Goal: Task Accomplishment & Management: Manage account settings

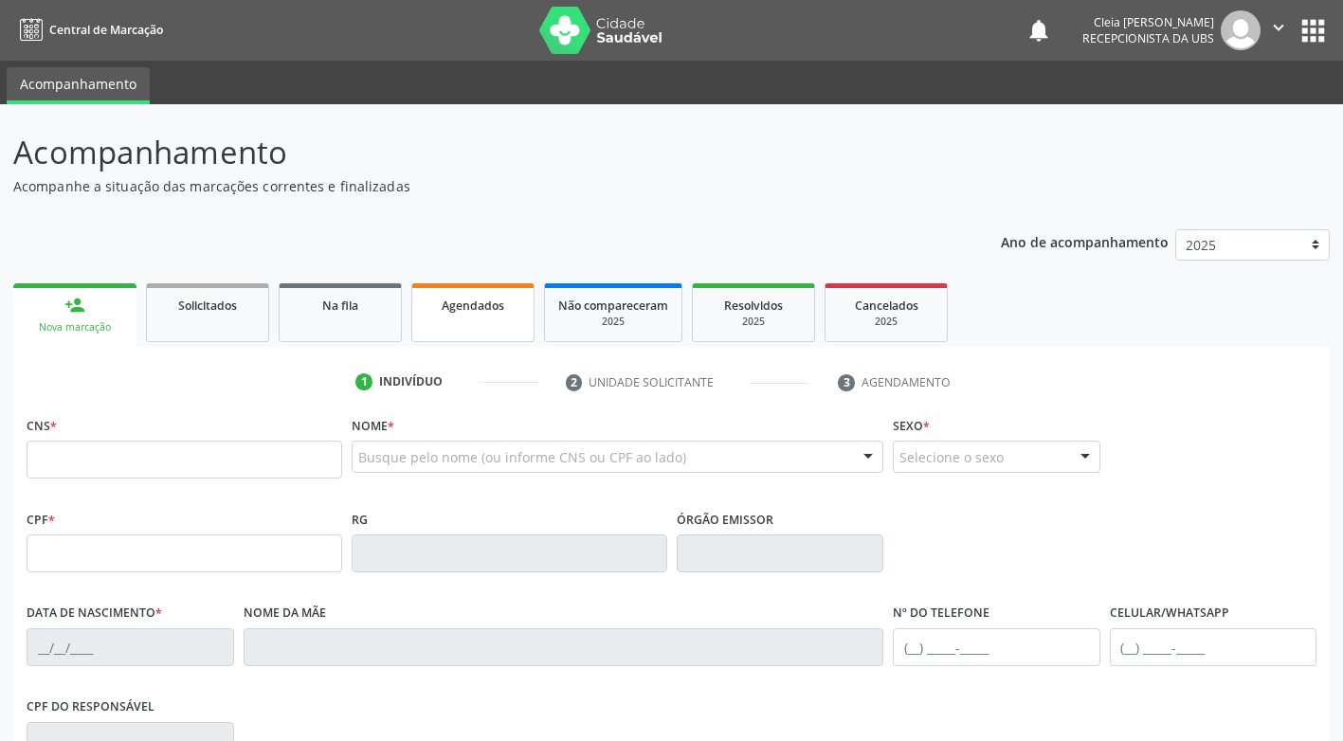
click at [461, 316] on link "Agendados" at bounding box center [472, 312] width 123 height 59
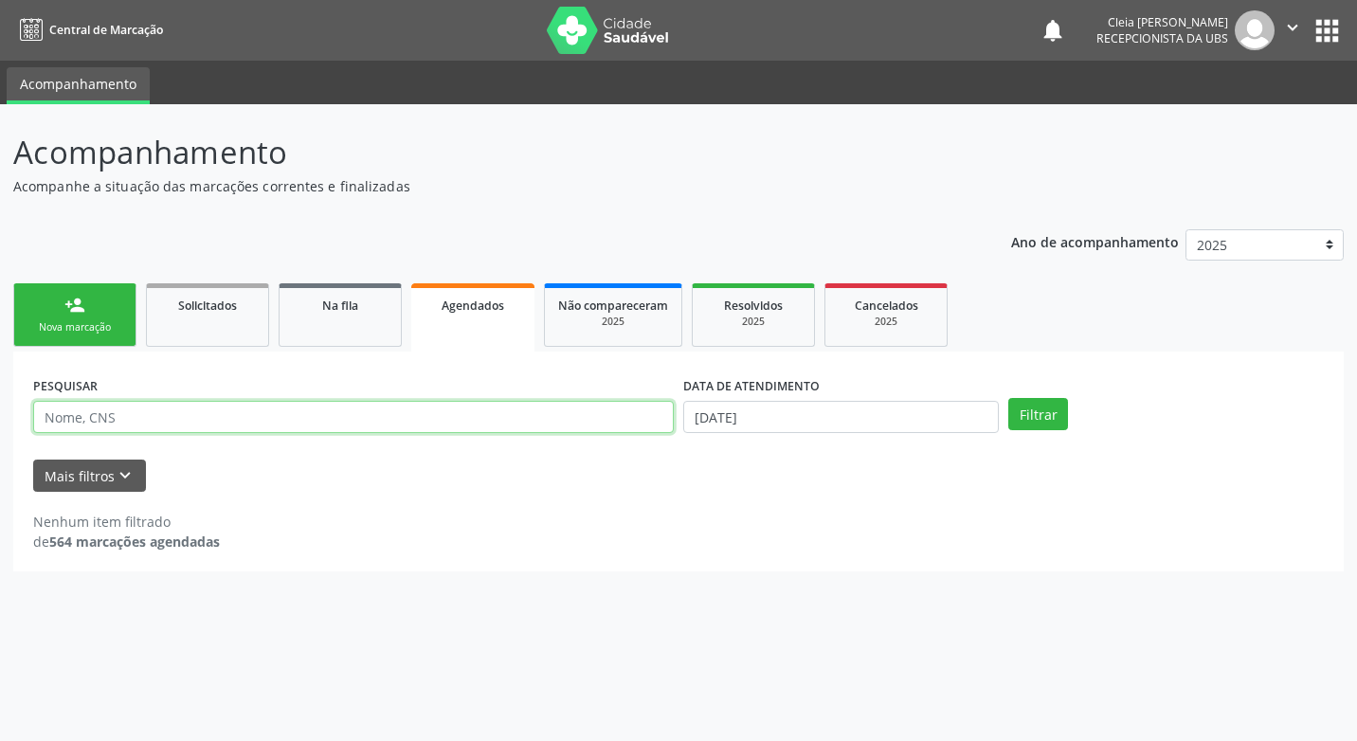
click at [175, 408] on input "text" at bounding box center [353, 417] width 641 height 32
type input "898003727823838"
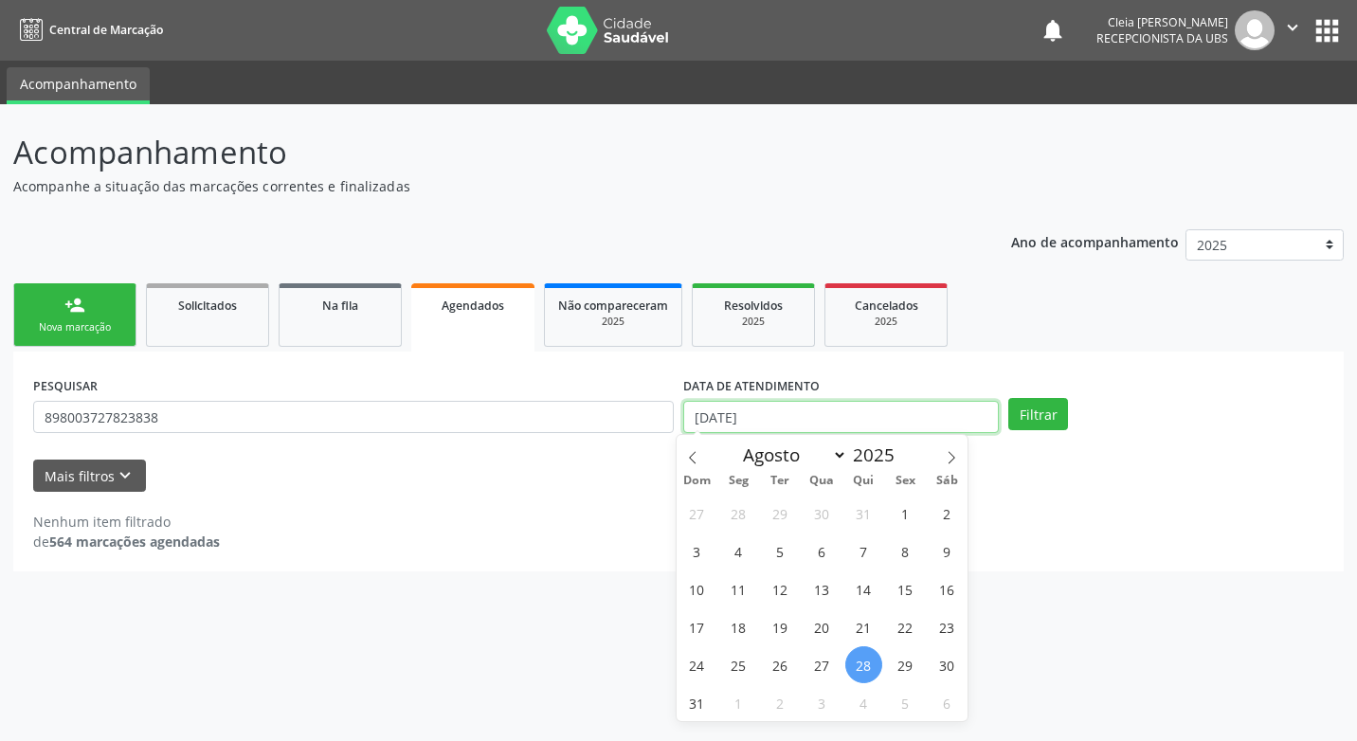
click at [933, 427] on input "[DATE]" at bounding box center [841, 417] width 316 height 32
click at [963, 458] on span at bounding box center [952, 451] width 32 height 32
select select "8"
click at [783, 550] on span "9" at bounding box center [780, 551] width 37 height 37
type input "[DATE]"
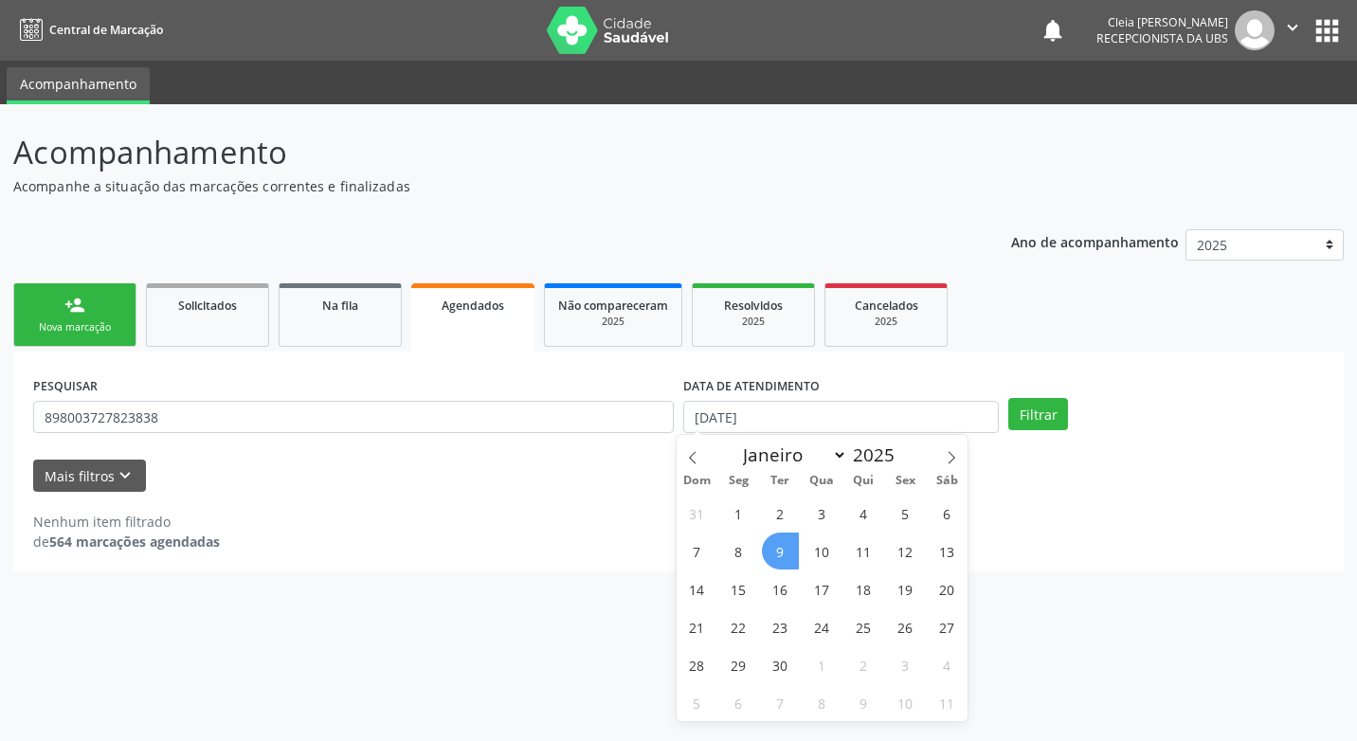
click at [774, 554] on span "9" at bounding box center [780, 551] width 37 height 37
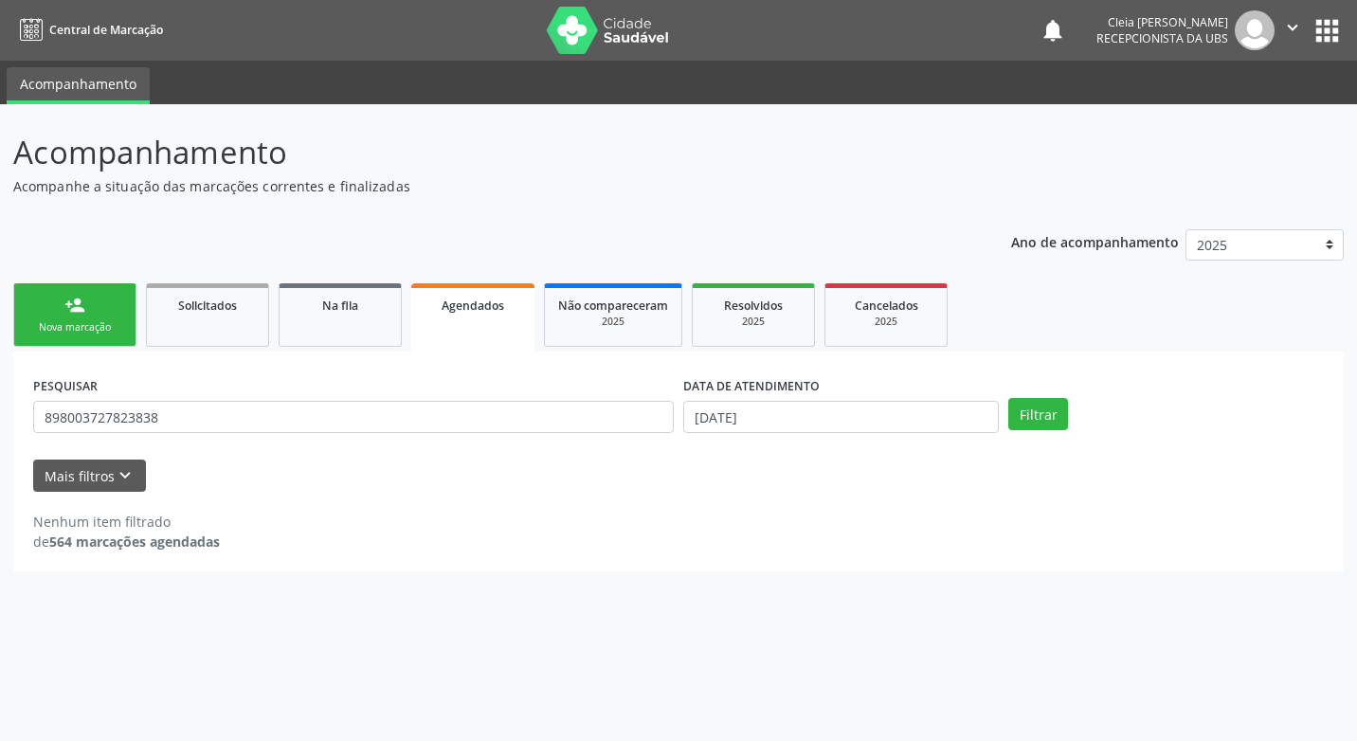
click at [774, 554] on div "PESQUISAR 898003727823838 DATA DE ATENDIMENTO [DATE] Filtrar UNIDADE EXECUTANTE…" at bounding box center [678, 462] width 1331 height 220
click at [1022, 416] on button "Filtrar" at bounding box center [1039, 414] width 60 height 32
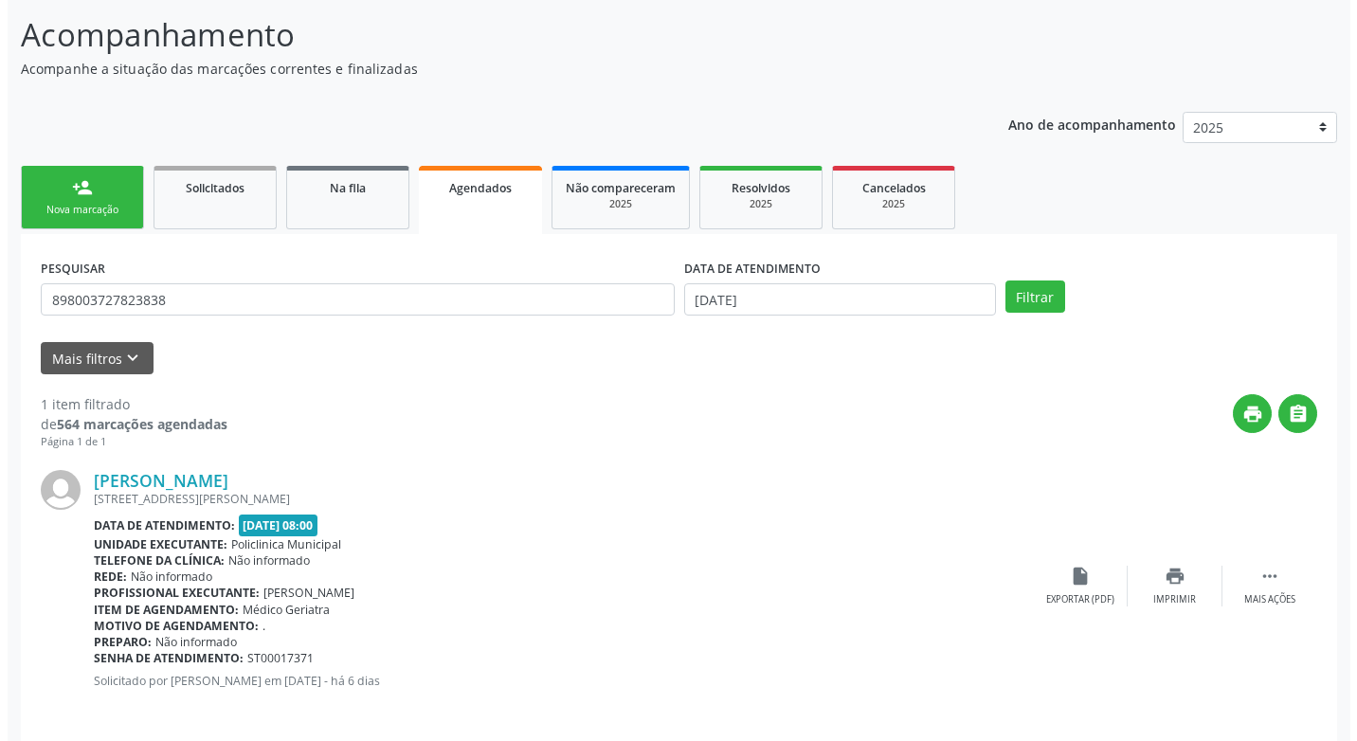
scroll to position [132, 0]
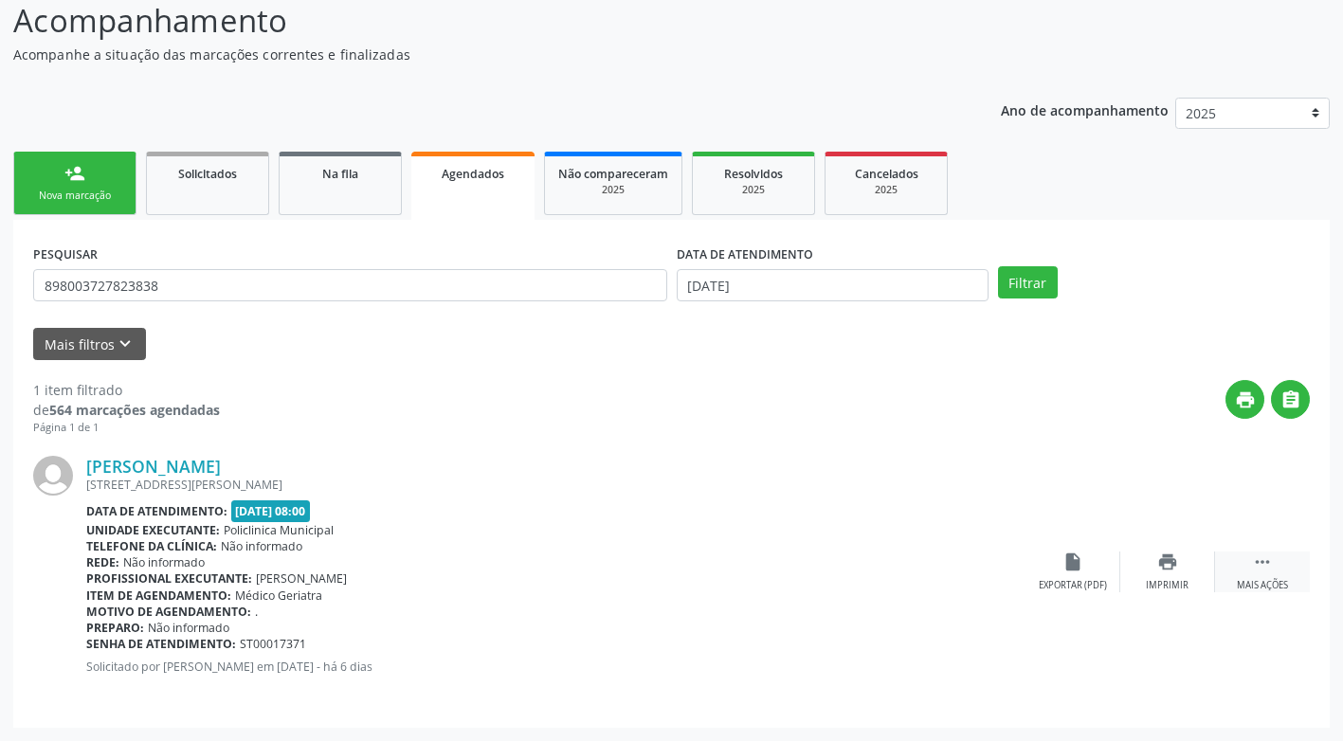
click at [1270, 566] on icon "" at bounding box center [1262, 562] width 21 height 21
click at [1080, 580] on div "Cancelar" at bounding box center [1072, 585] width 45 height 13
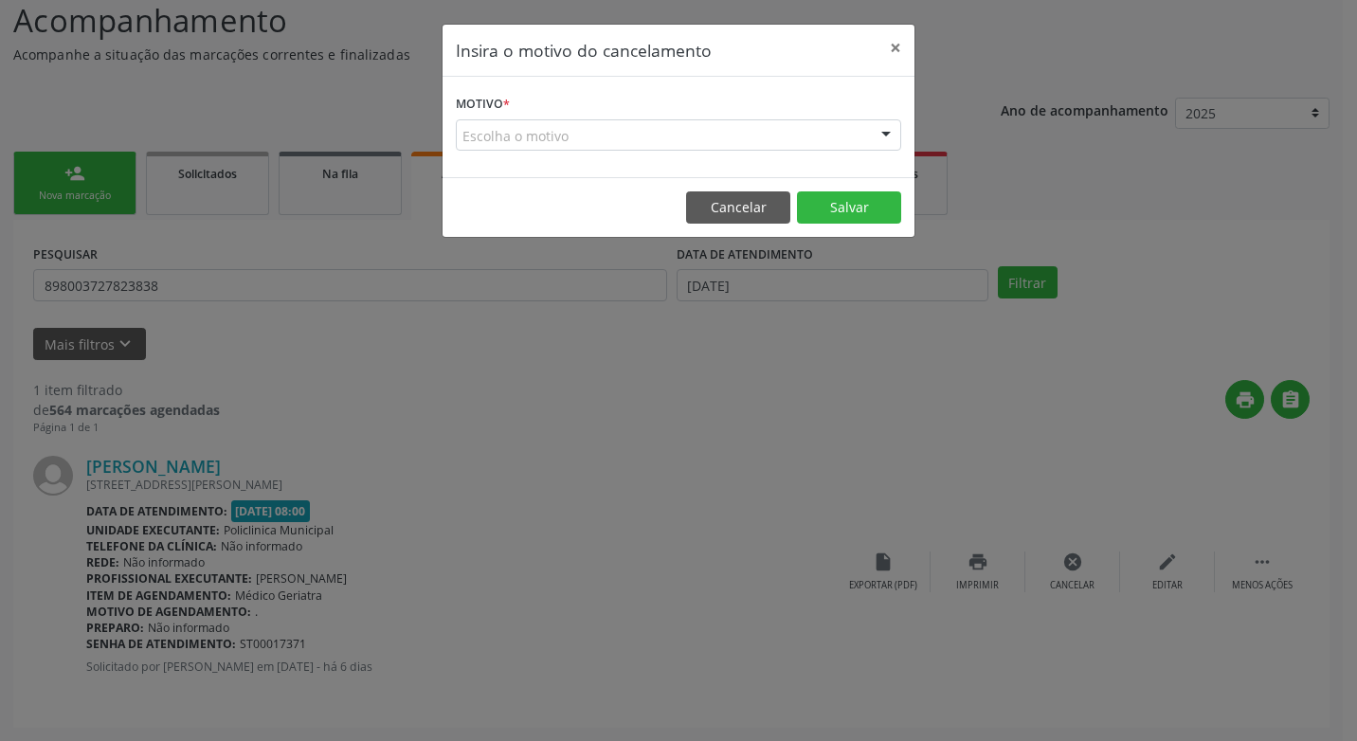
click at [585, 136] on div "Escolha o motivo" at bounding box center [679, 135] width 446 height 32
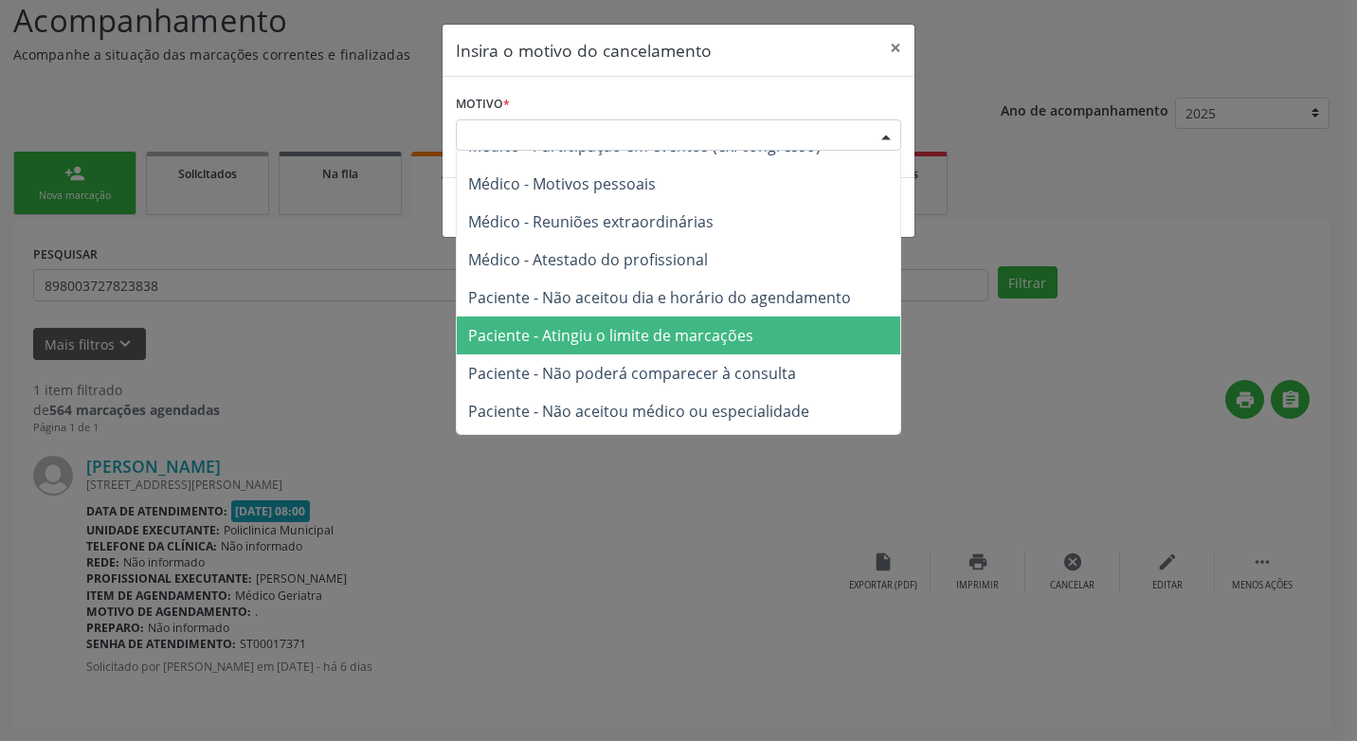
scroll to position [95, 0]
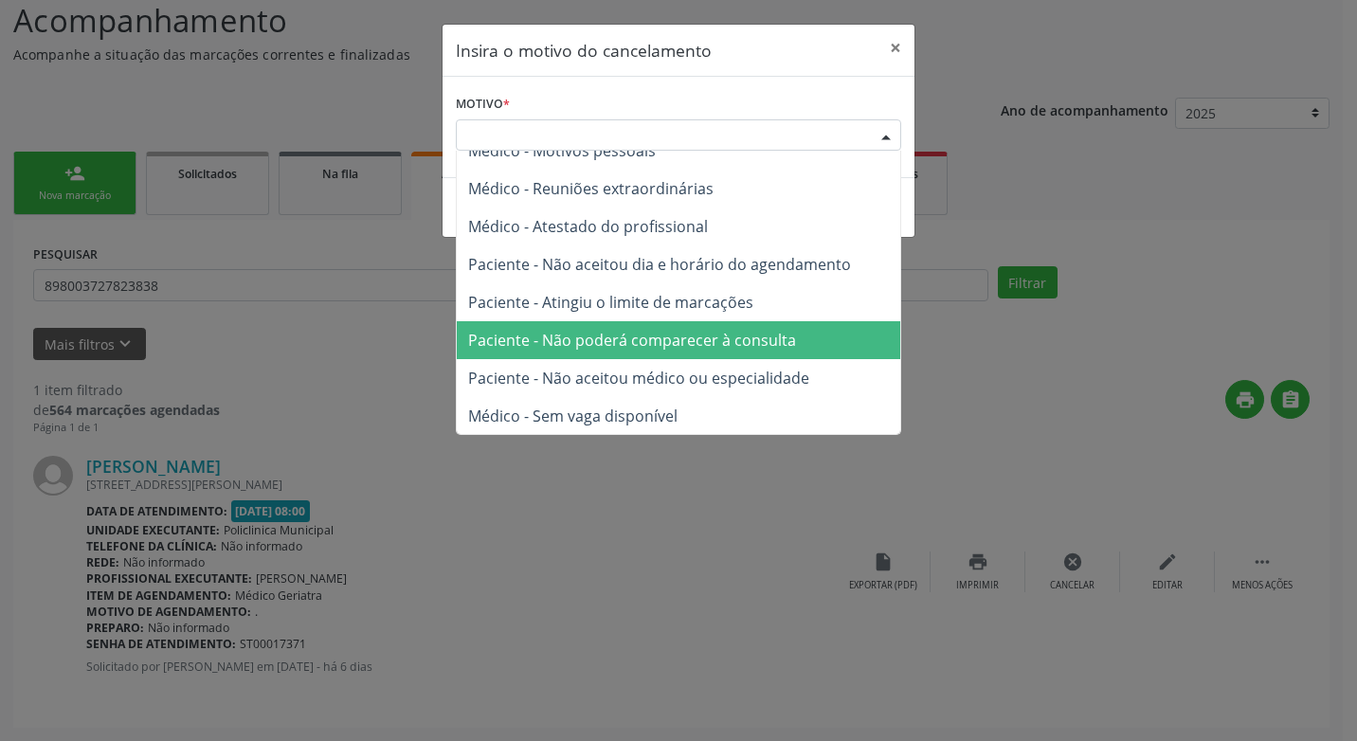
click at [663, 342] on span "Paciente - Não poderá comparecer à consulta" at bounding box center [632, 340] width 328 height 21
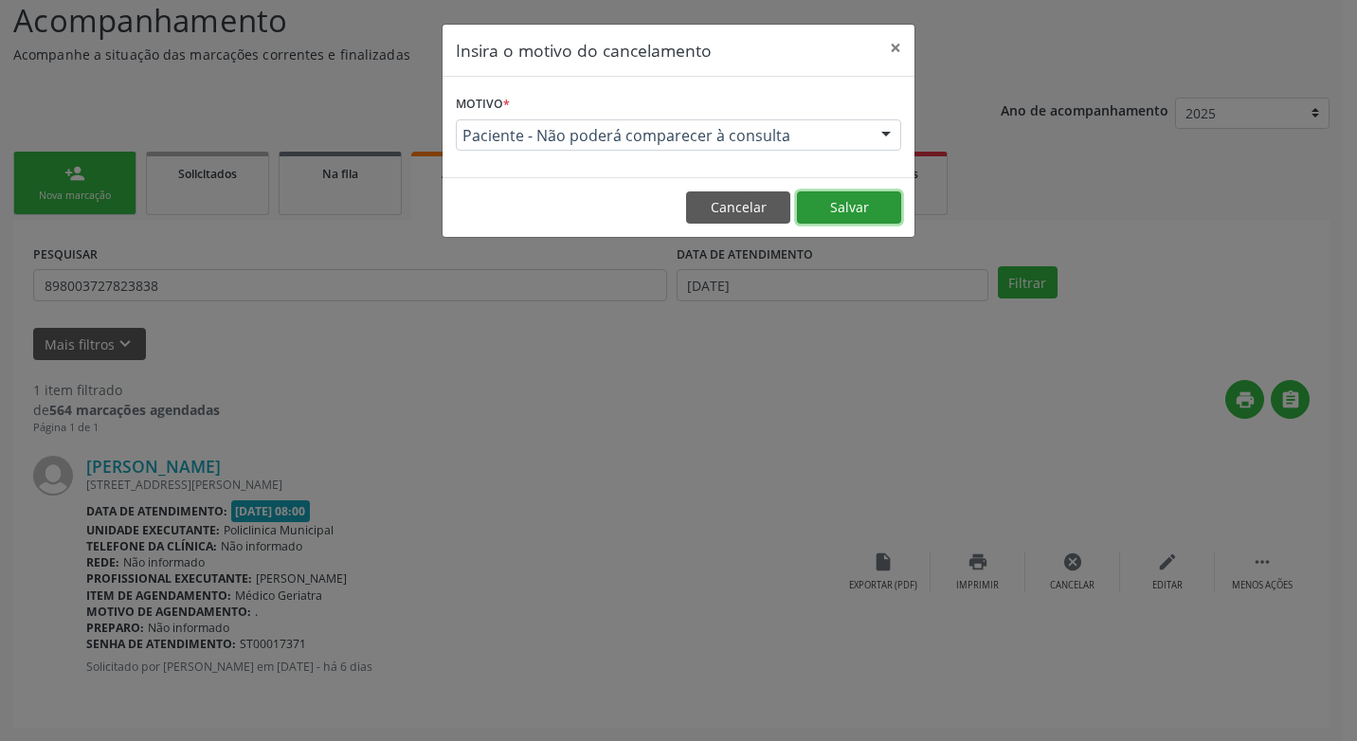
click at [857, 214] on button "Salvar" at bounding box center [849, 207] width 104 height 32
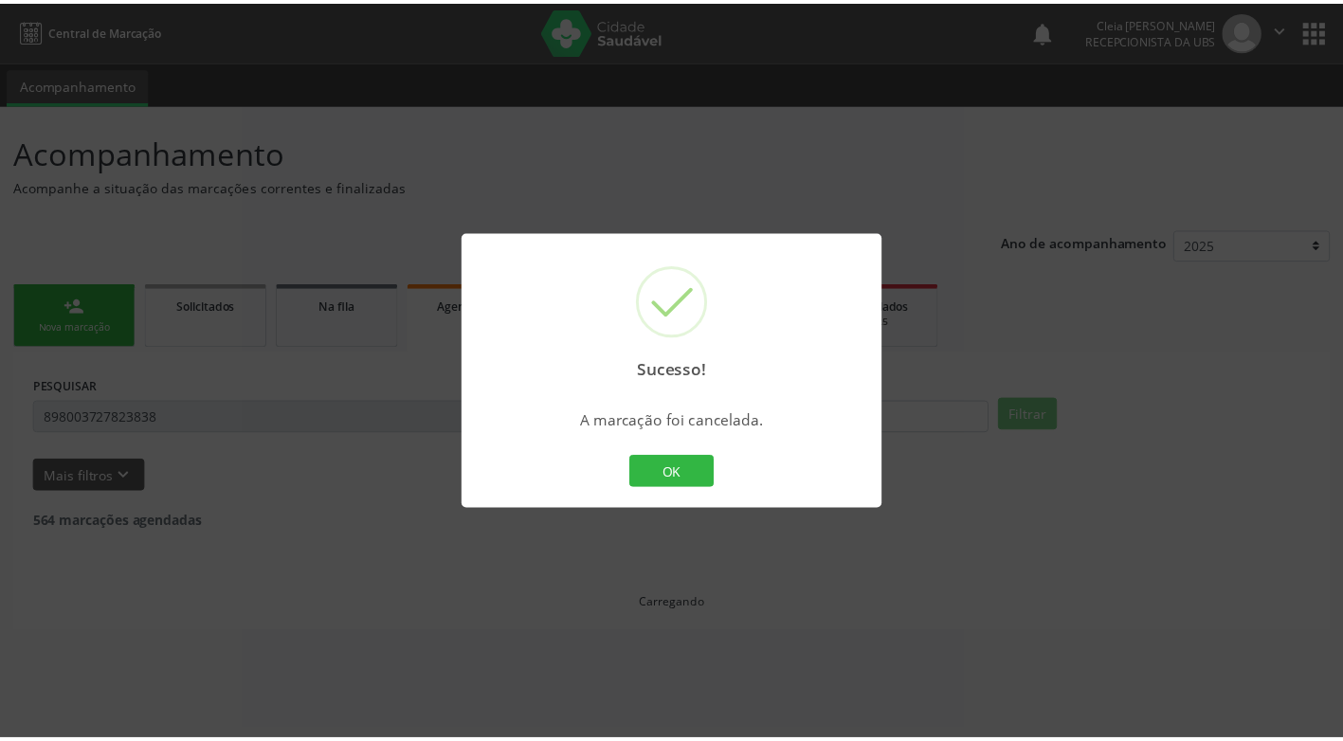
scroll to position [0, 0]
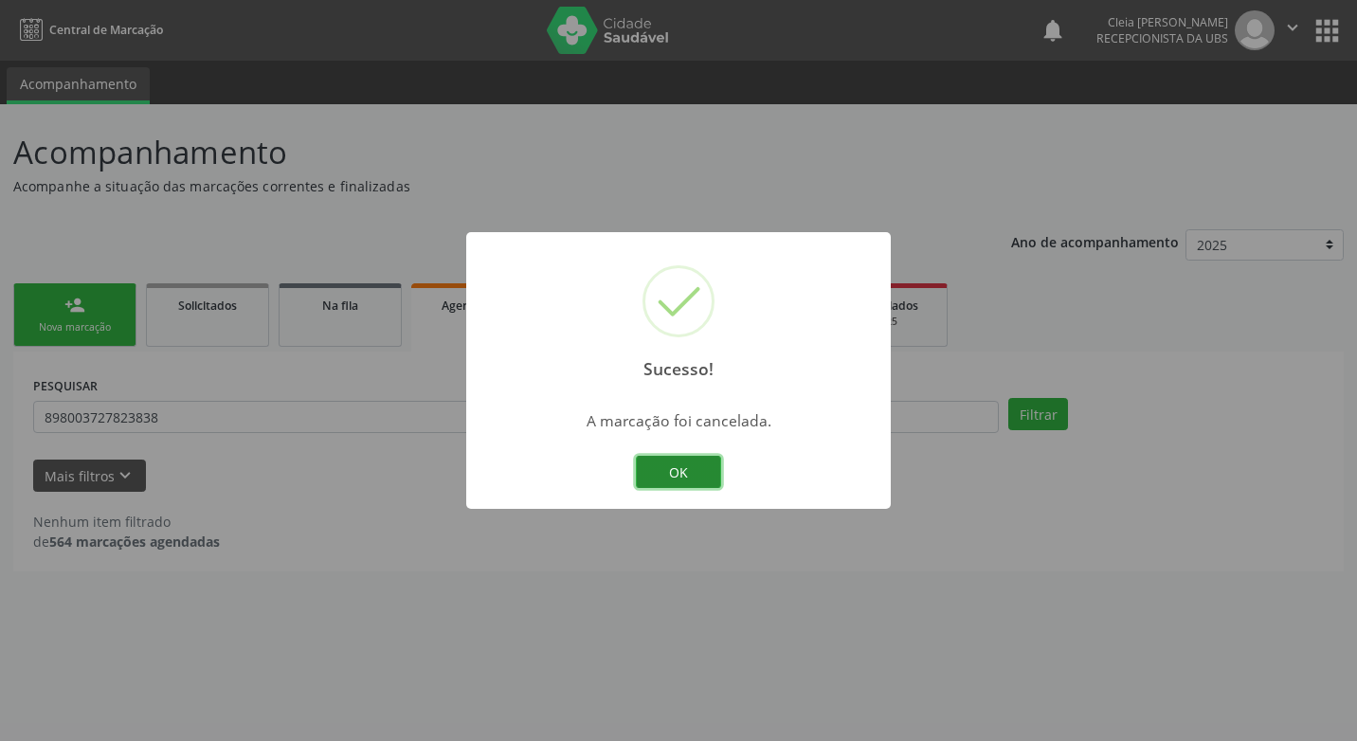
click at [690, 474] on button "OK" at bounding box center [678, 472] width 85 height 32
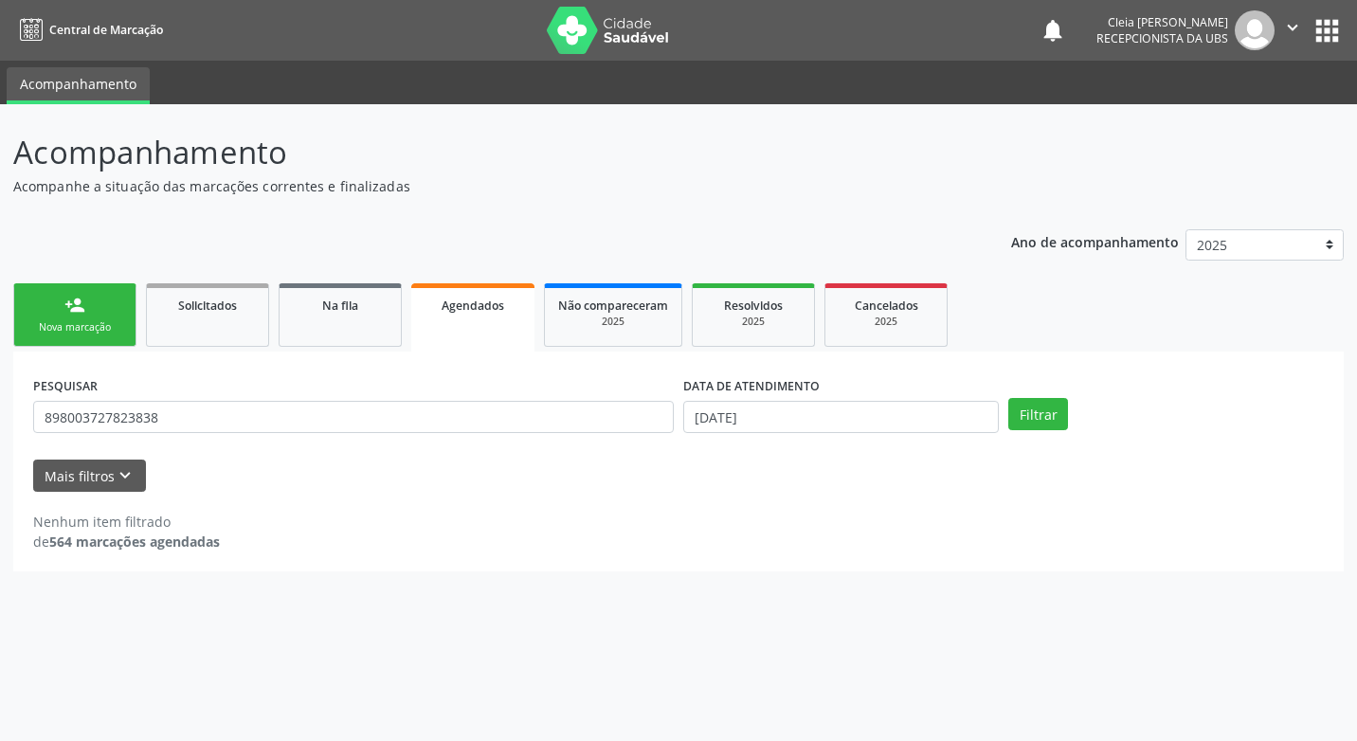
click at [117, 307] on link "person_add Nova marcação" at bounding box center [74, 315] width 123 height 64
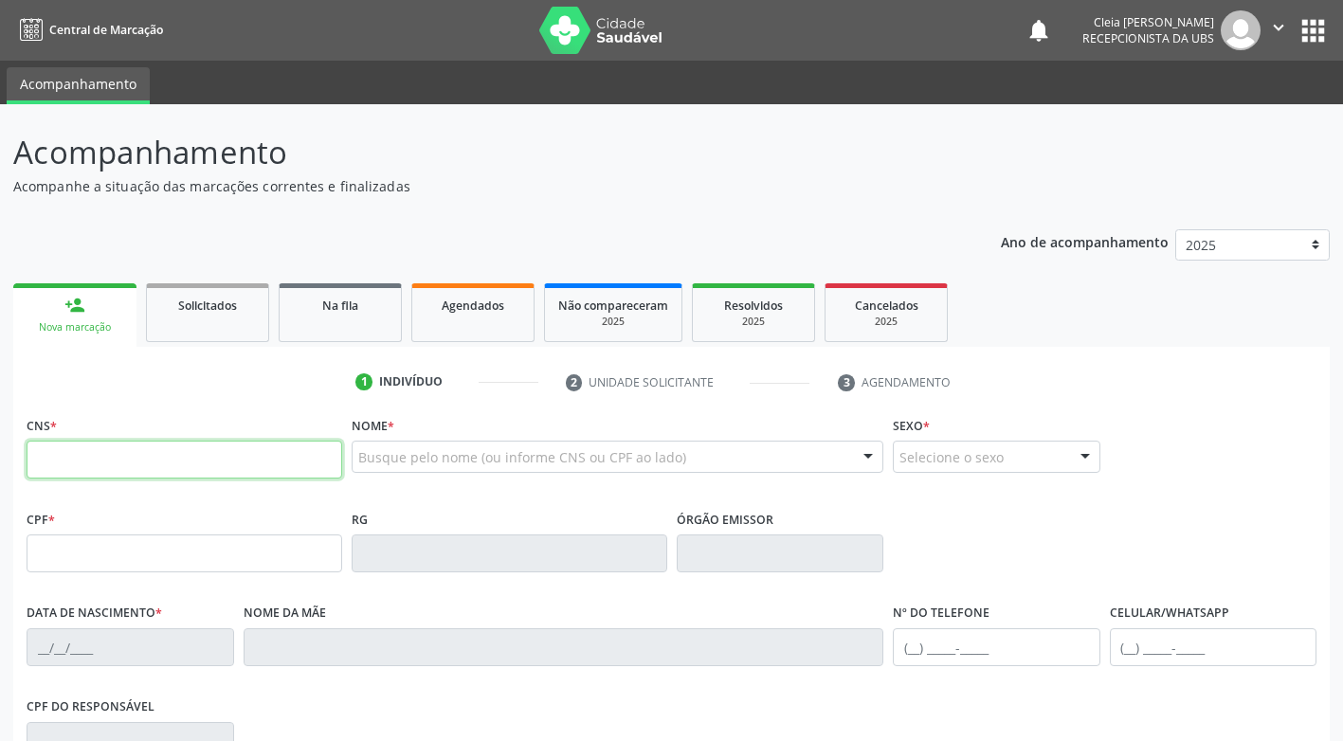
click at [136, 450] on input "text" at bounding box center [185, 460] width 316 height 38
type input "898 0023 0652 9533"
type input "239.199.144-49"
type input "[DATE]"
type input "[PERSON_NAME]"
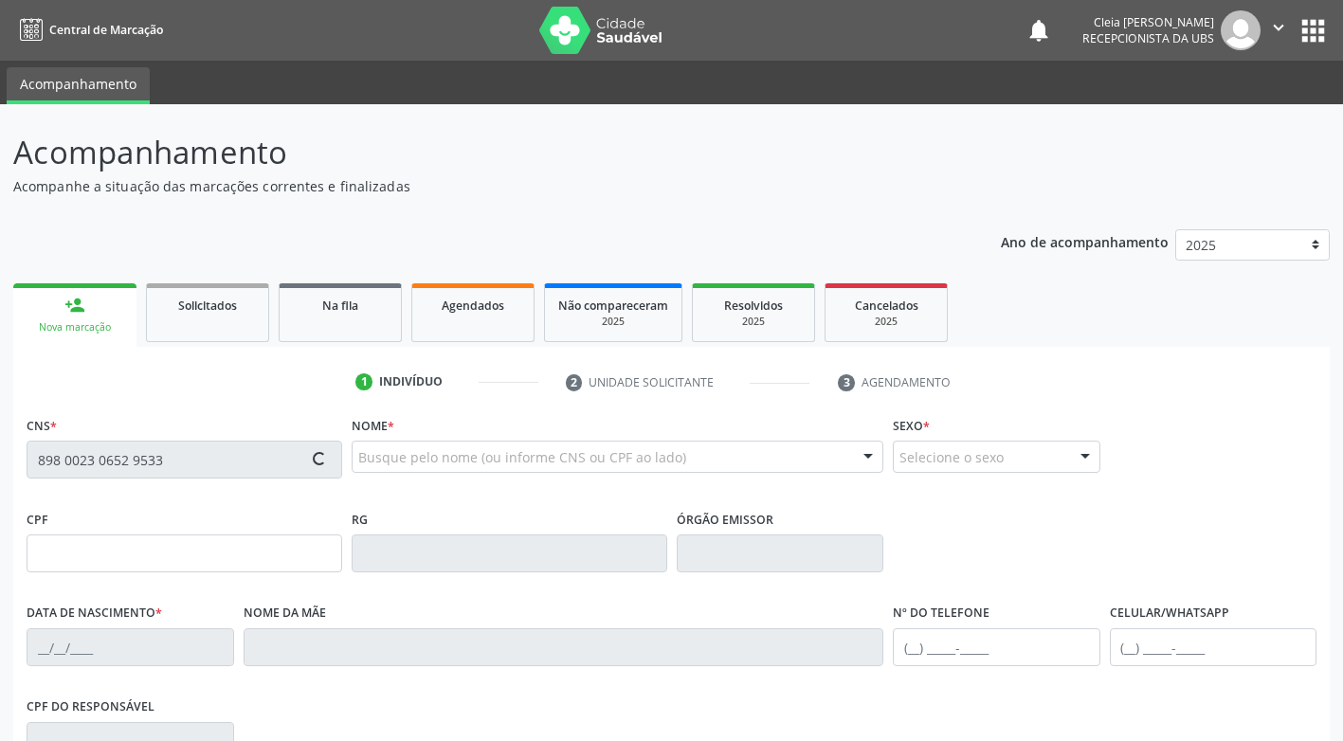
type input "[PHONE_NUMBER]"
type input "315"
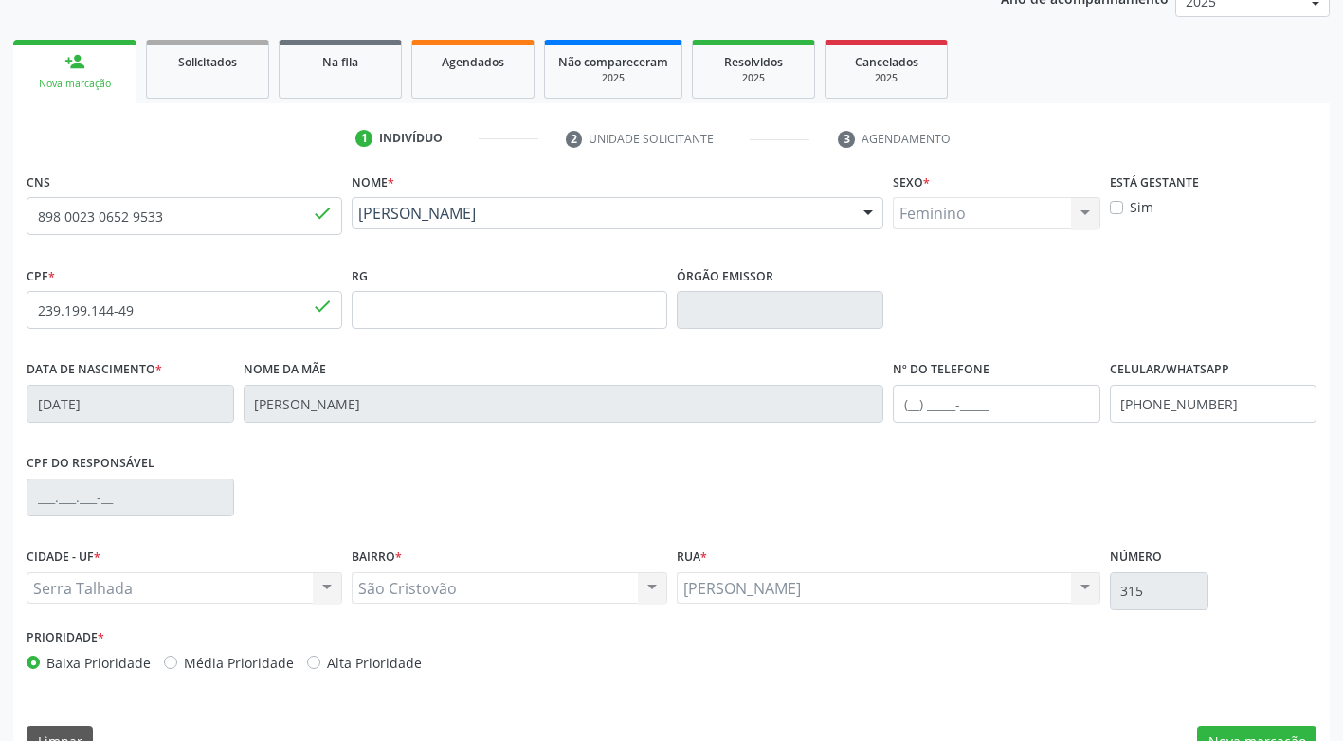
scroll to position [286, 0]
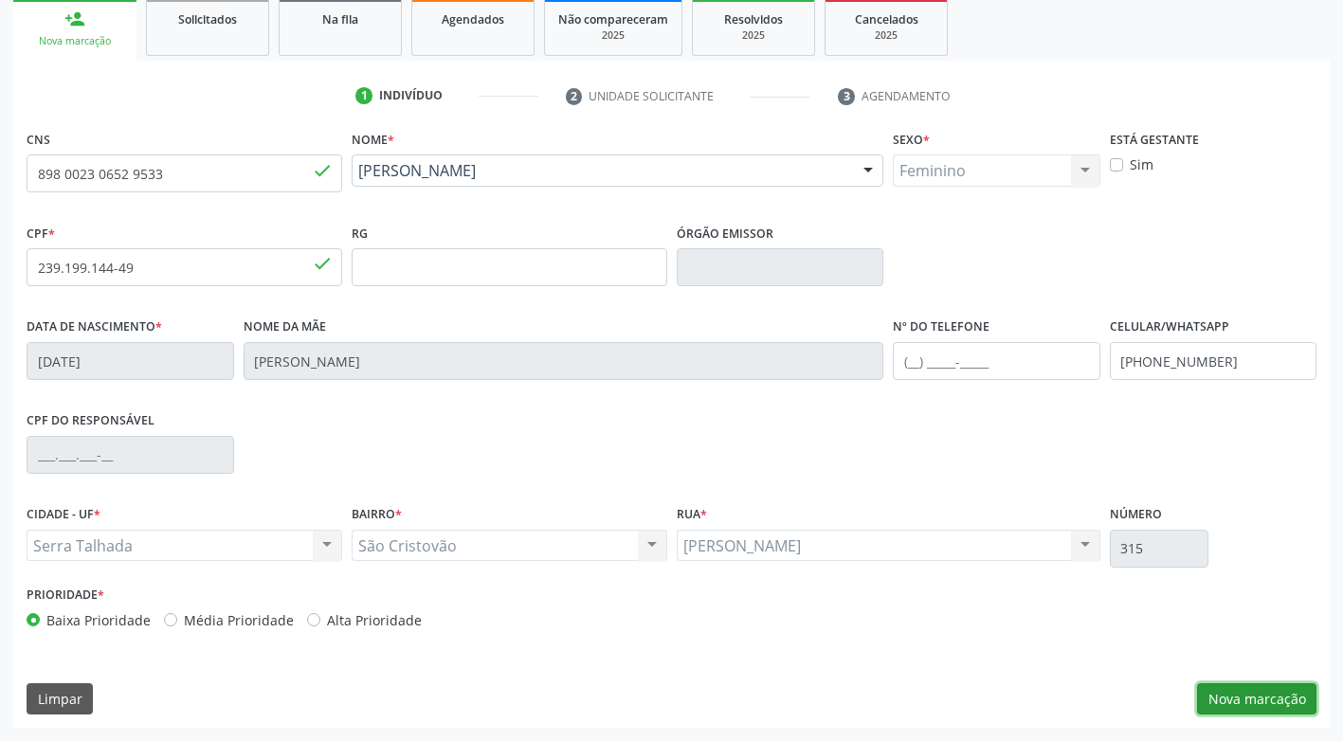
click at [1247, 690] on button "Nova marcação" at bounding box center [1256, 699] width 119 height 32
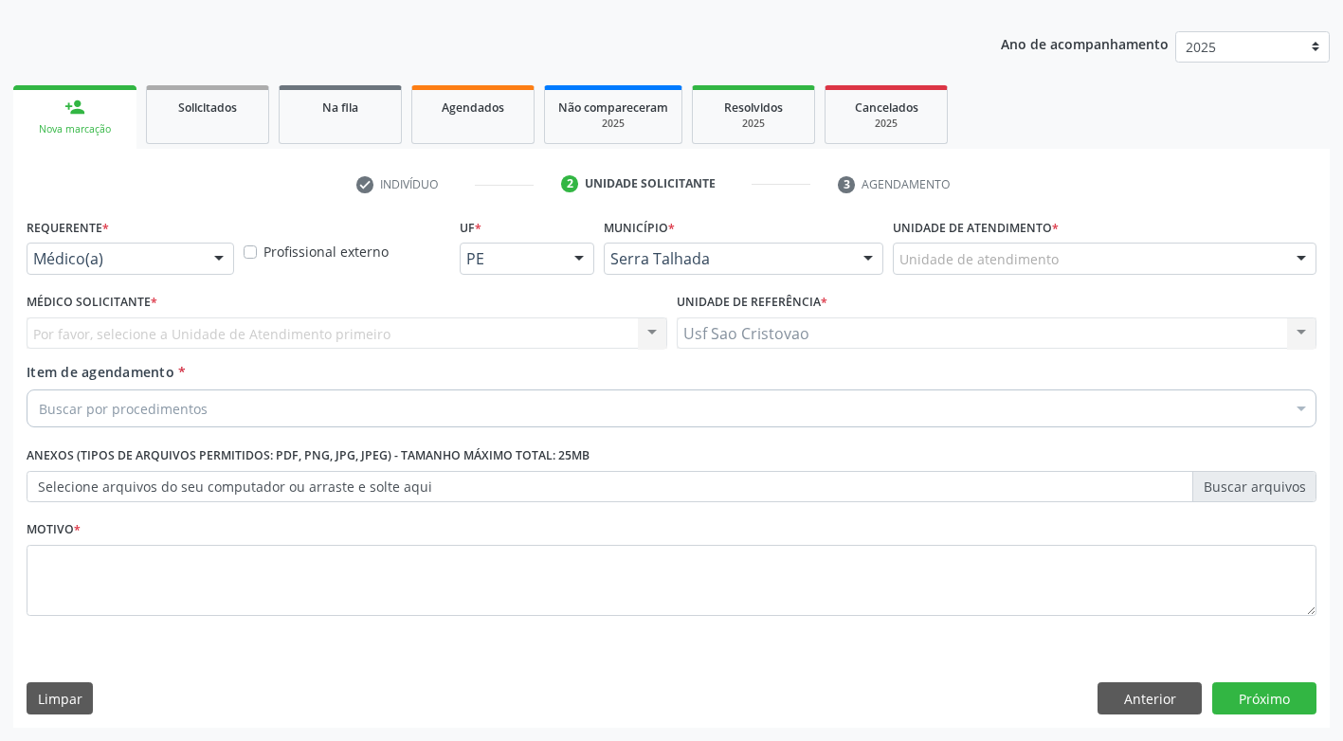
scroll to position [198, 0]
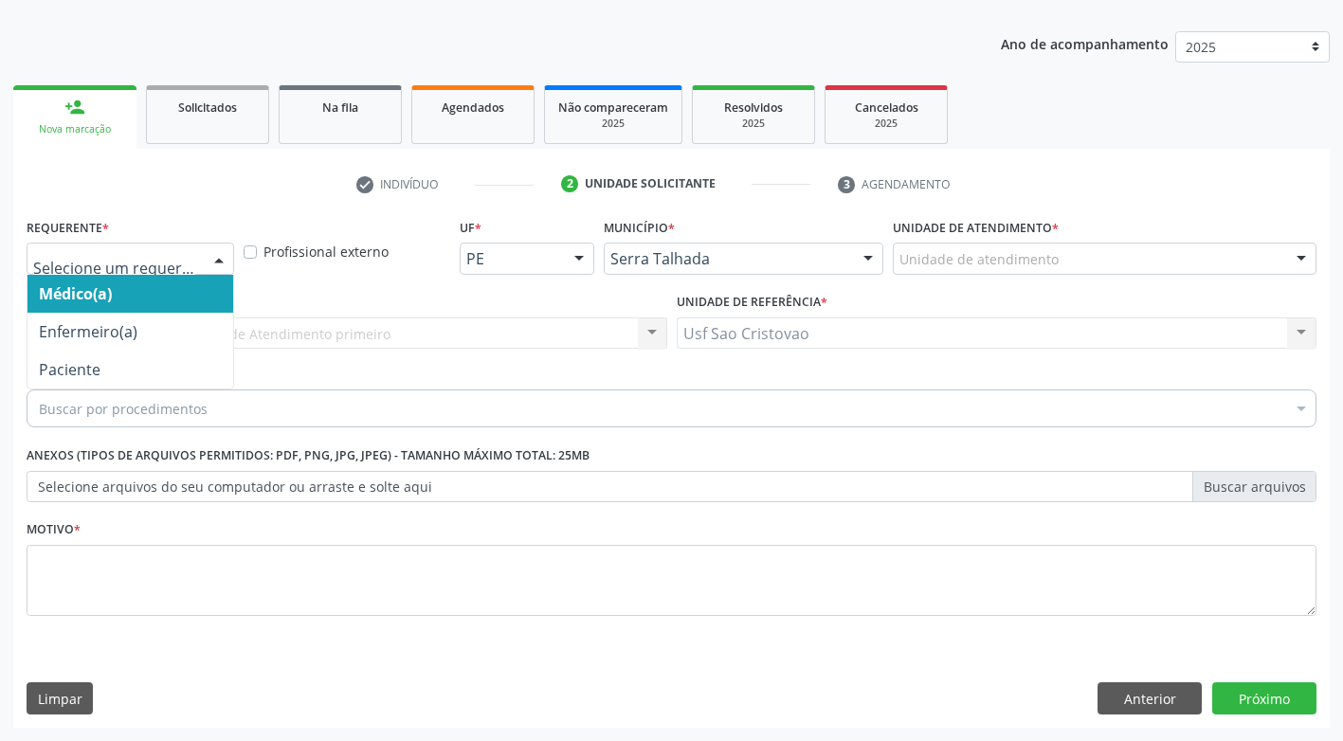
click at [224, 263] on div at bounding box center [219, 260] width 28 height 32
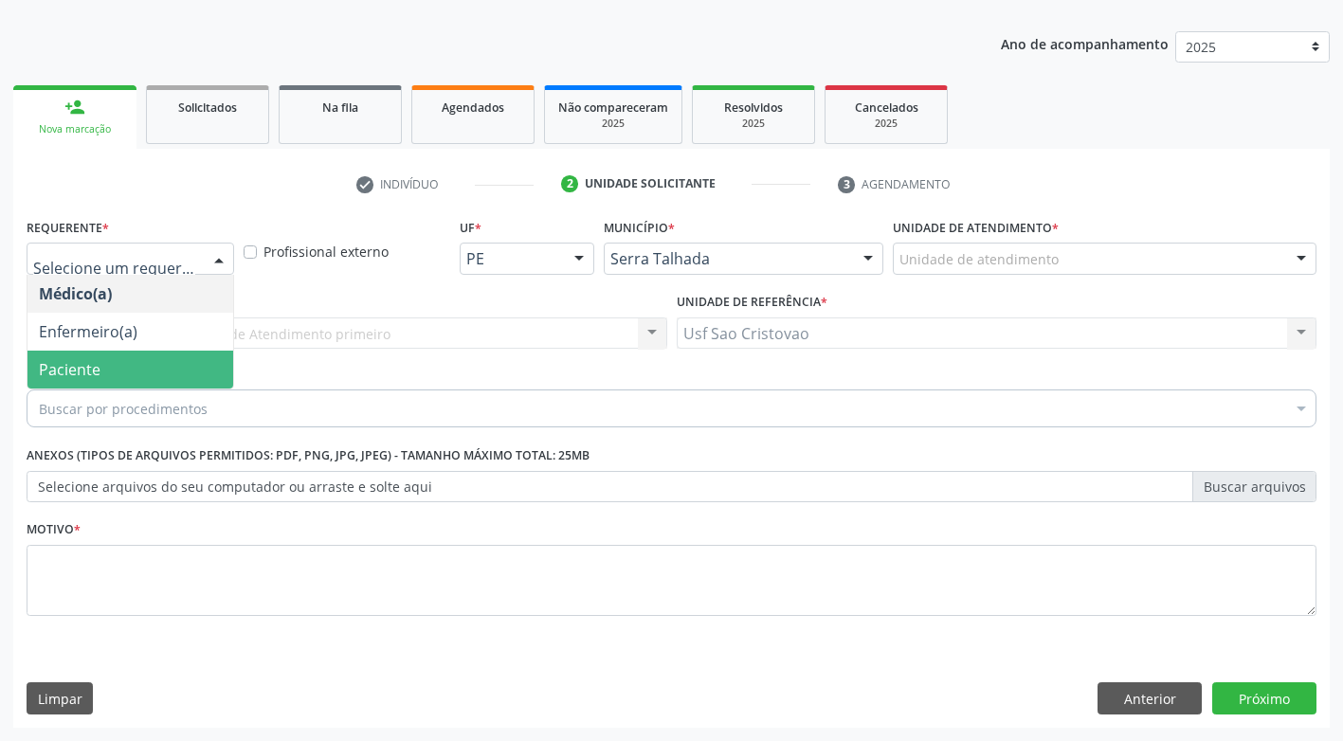
click at [183, 367] on span "Paciente" at bounding box center [130, 370] width 206 height 38
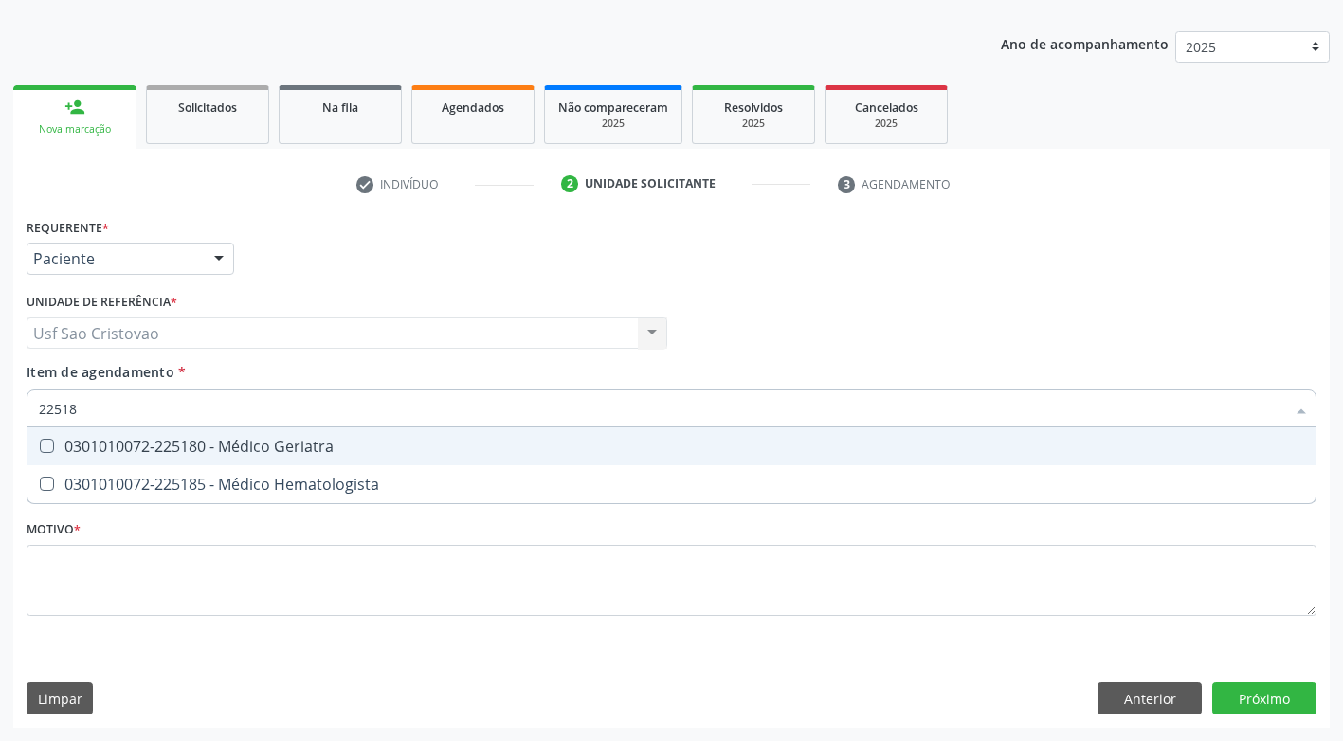
type input "225180"
click at [46, 446] on Geriatra at bounding box center [47, 446] width 14 height 14
click at [40, 446] on Geriatra "checkbox" at bounding box center [33, 446] width 12 height 12
checkbox Geriatra "true"
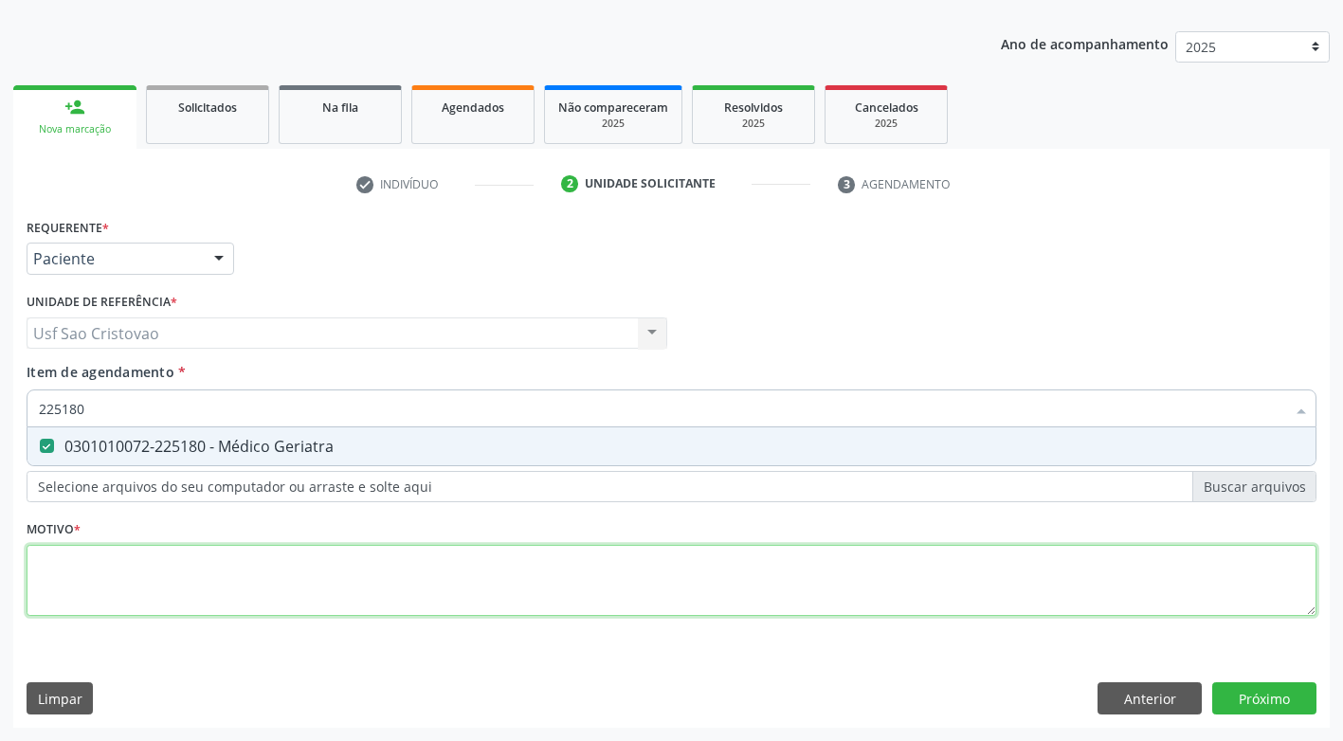
click at [83, 591] on div "Requerente * Paciente Médico(a) Enfermeiro(a) Paciente Nenhum resultado encontr…" at bounding box center [672, 427] width 1290 height 429
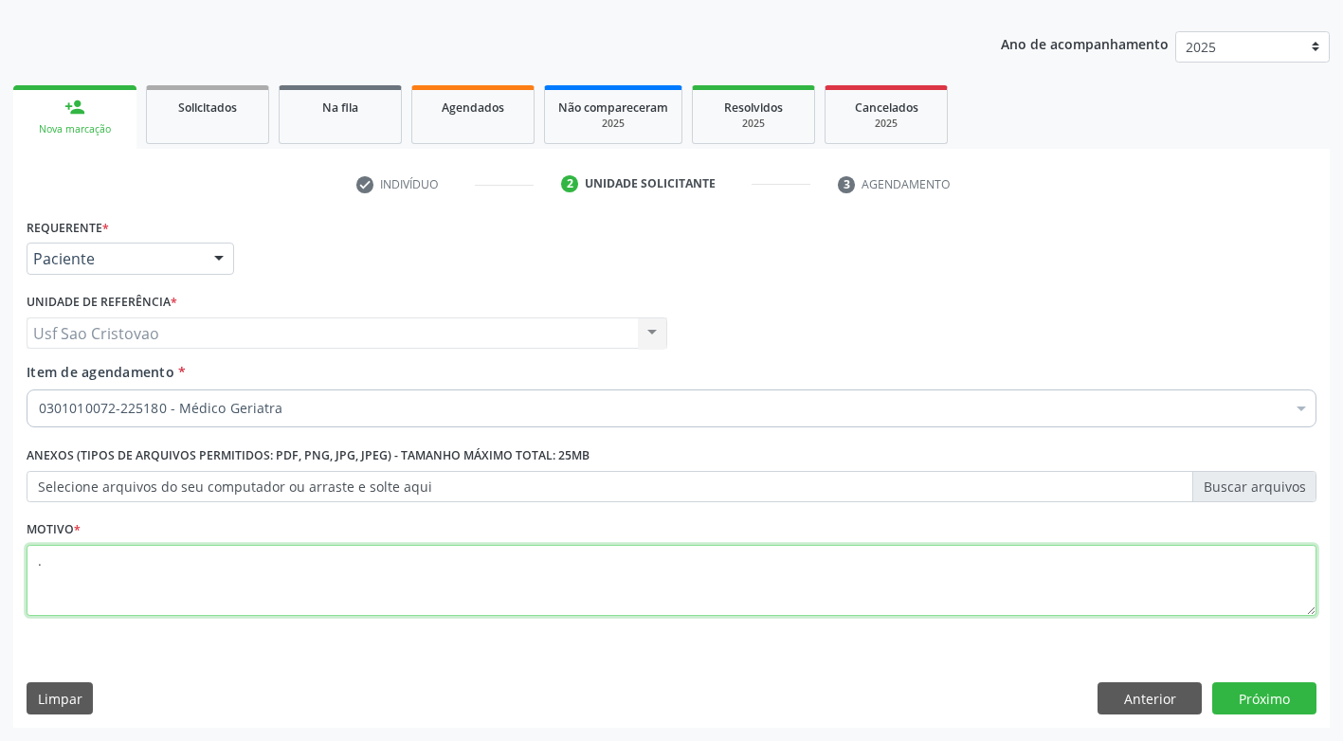
type textarea "."
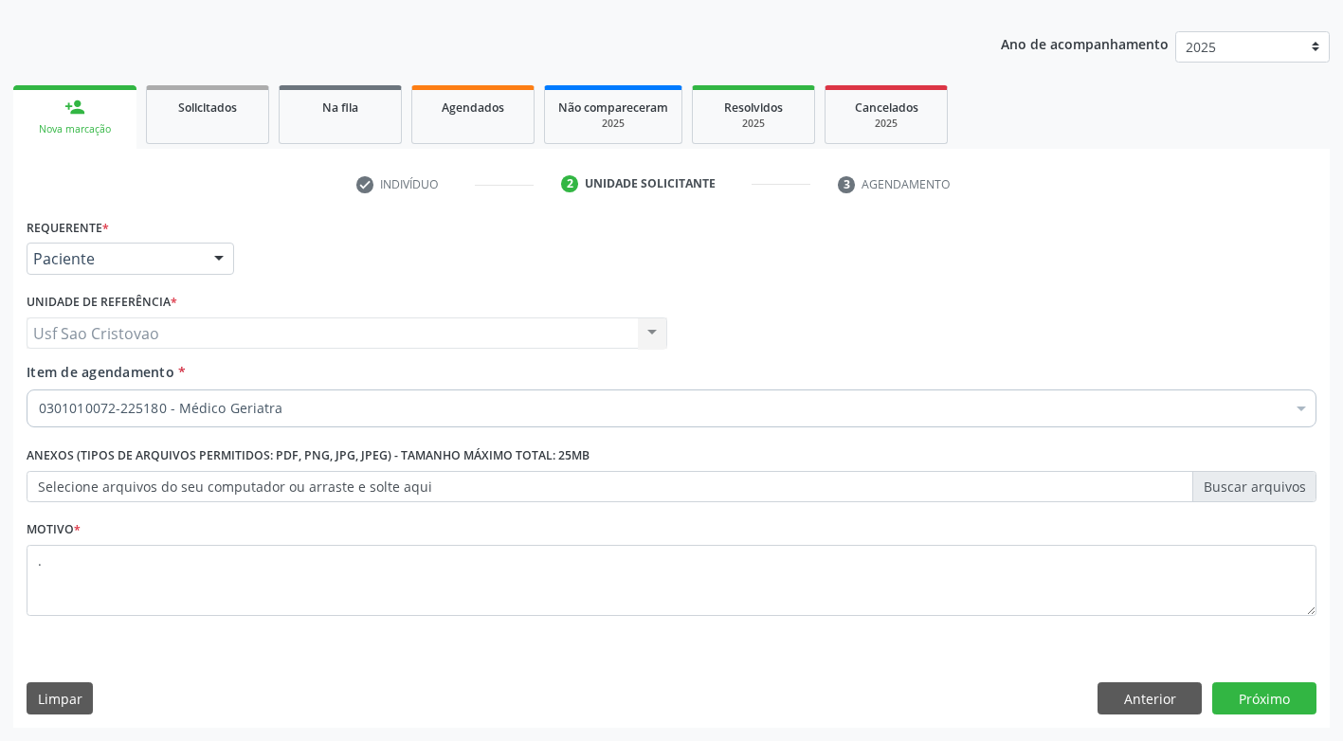
drag, startPoint x: 891, startPoint y: 669, endPoint x: 1094, endPoint y: 613, distance: 210.4
click at [891, 668] on div "Requerente * Paciente Médico(a) Enfermeiro(a) Paciente Nenhum resultado encontr…" at bounding box center [671, 470] width 1317 height 515
click at [1236, 696] on button "Próximo" at bounding box center [1264, 699] width 104 height 32
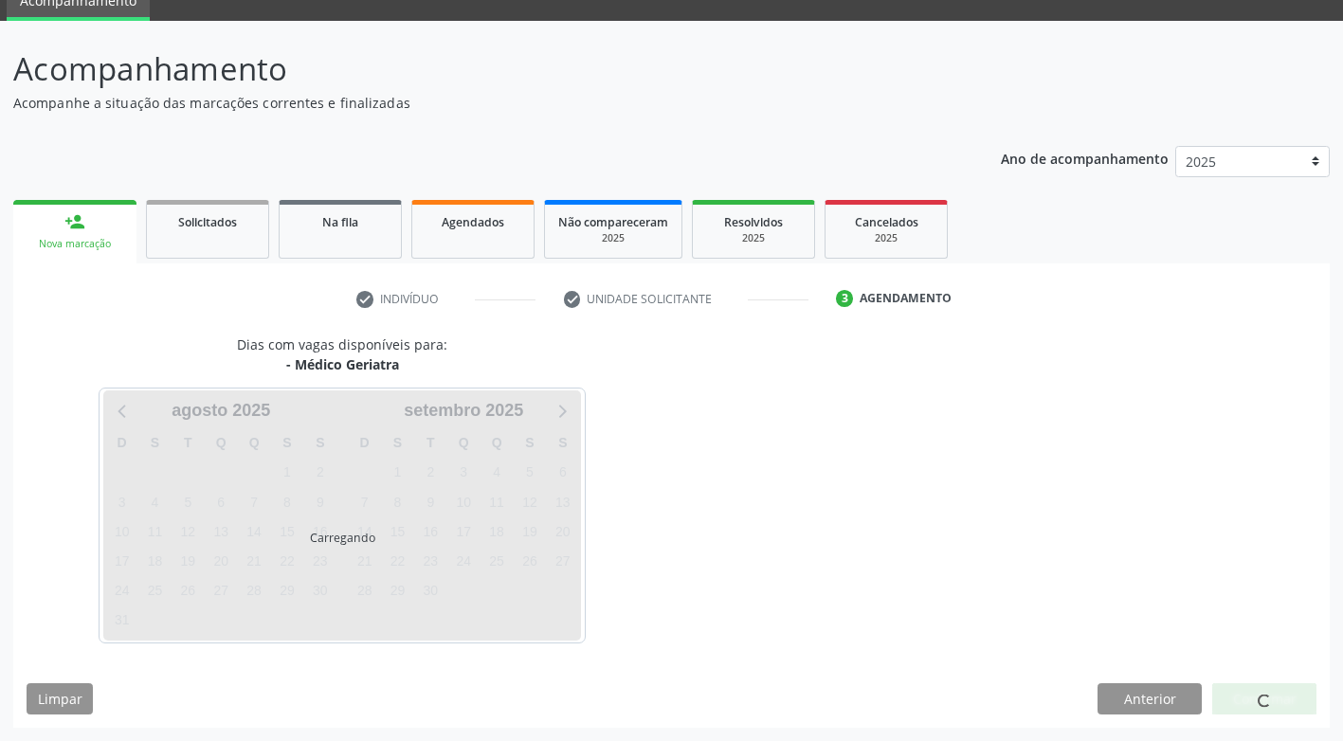
scroll to position [83, 0]
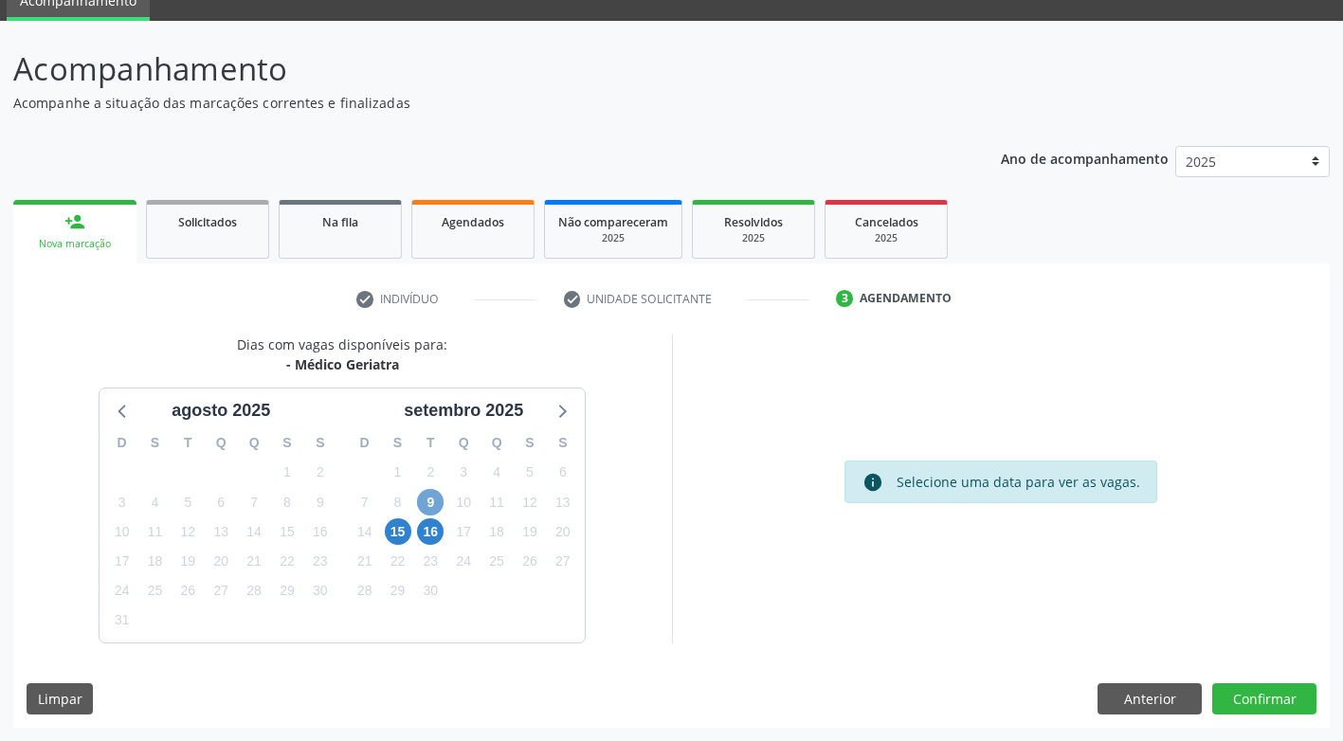
click at [433, 508] on span "9" at bounding box center [430, 502] width 27 height 27
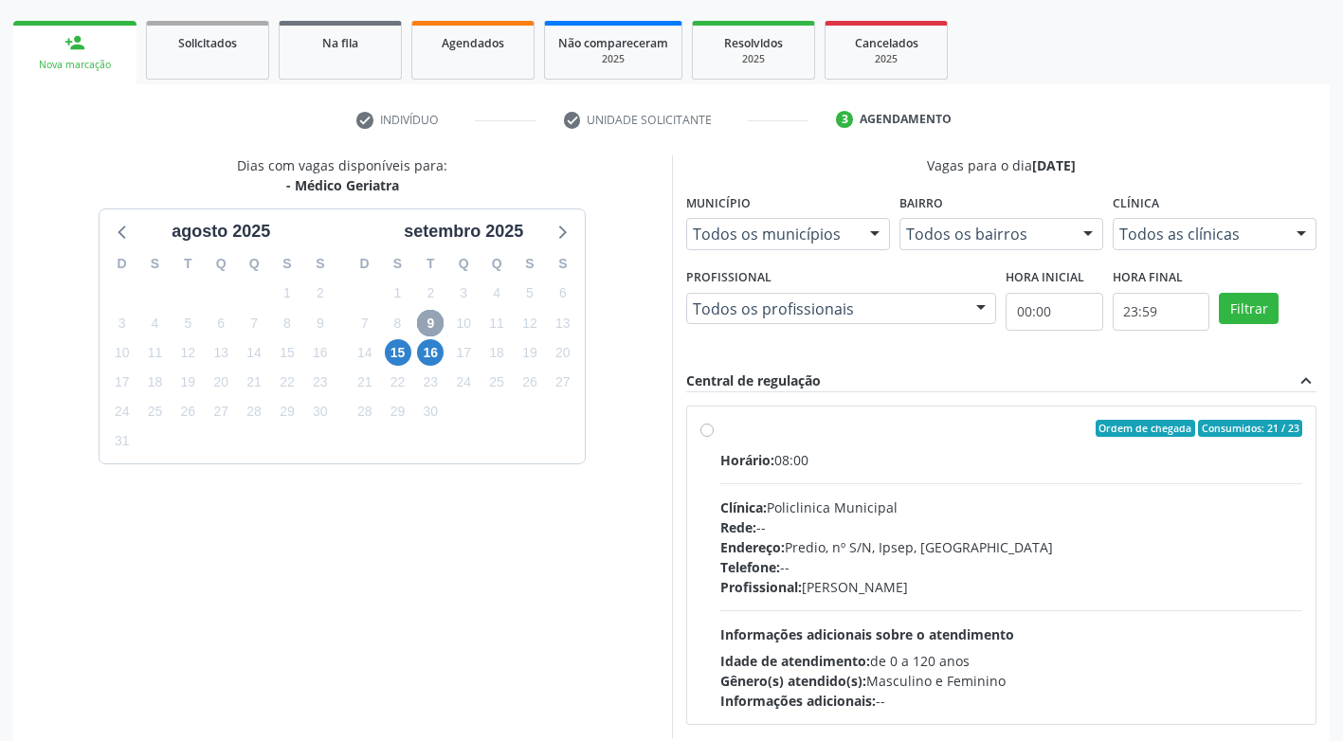
scroll to position [273, 0]
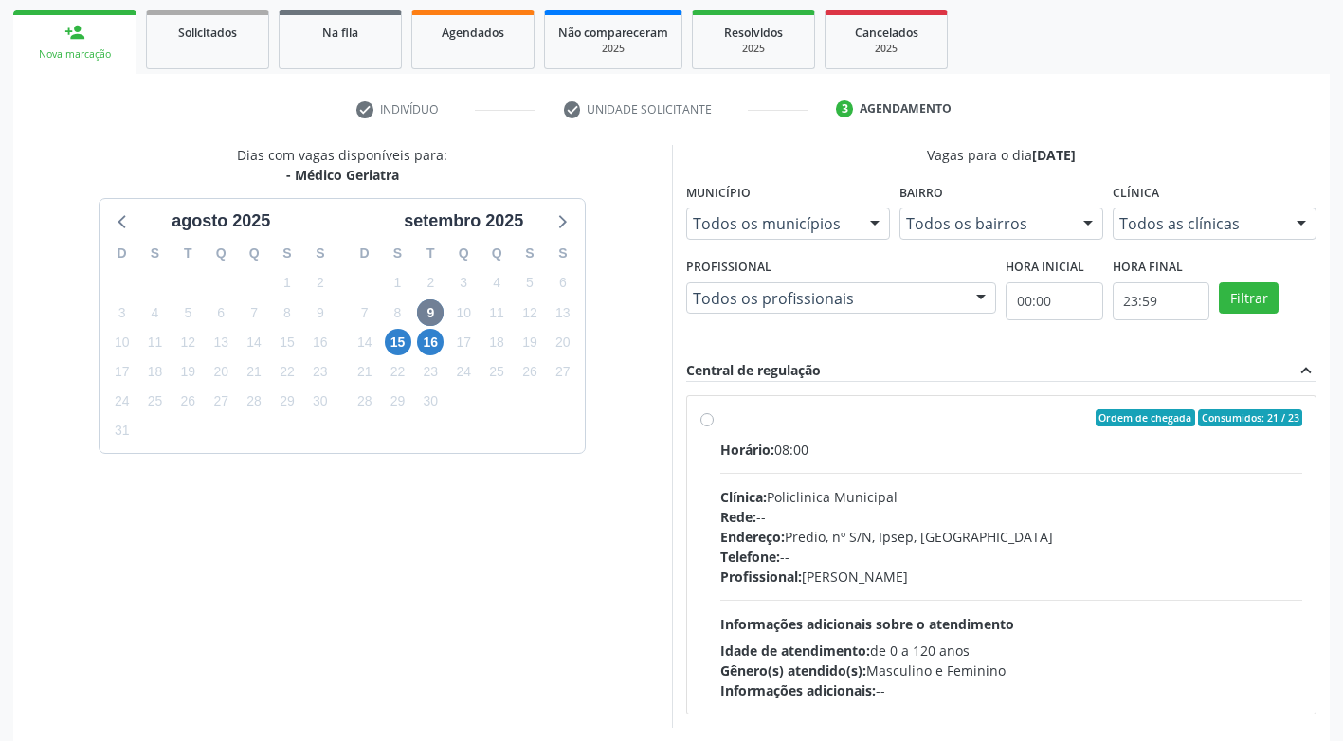
click at [720, 415] on label "Ordem de chegada Consumidos: 21 / 23 Horário: 08:00 Clínica: Policlinica Munici…" at bounding box center [1011, 555] width 583 height 291
click at [710, 415] on input "Ordem de chegada Consumidos: 21 / 23 Horário: 08:00 Clínica: Policlinica Munici…" at bounding box center [707, 418] width 13 height 17
radio input "true"
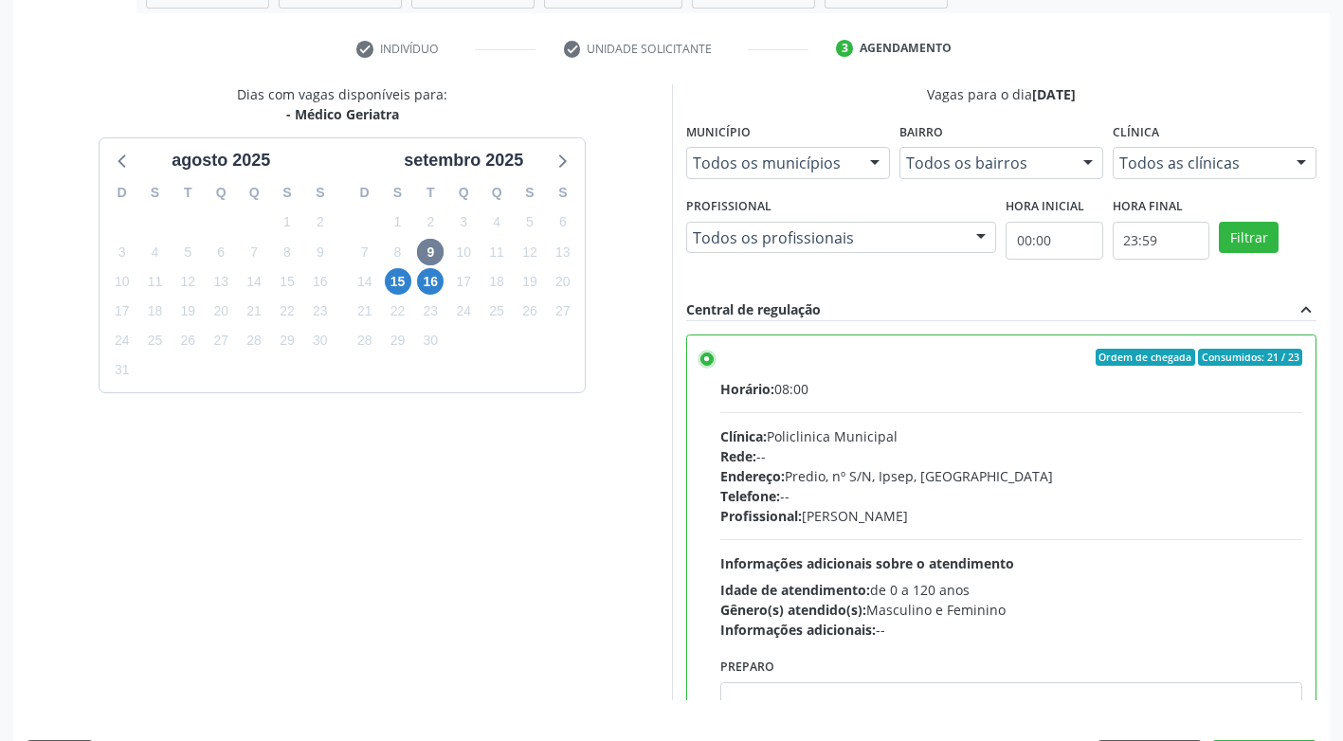
scroll to position [391, 0]
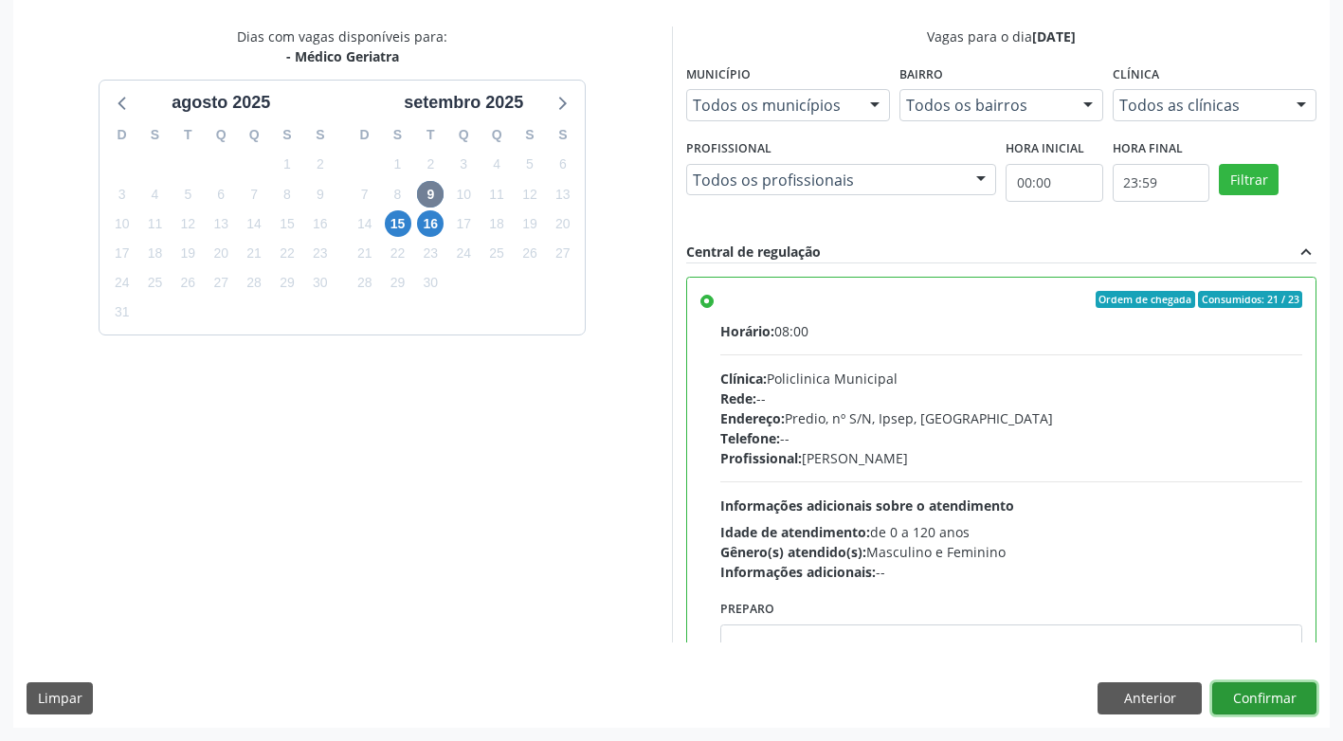
click at [1281, 704] on button "Confirmar" at bounding box center [1264, 699] width 104 height 32
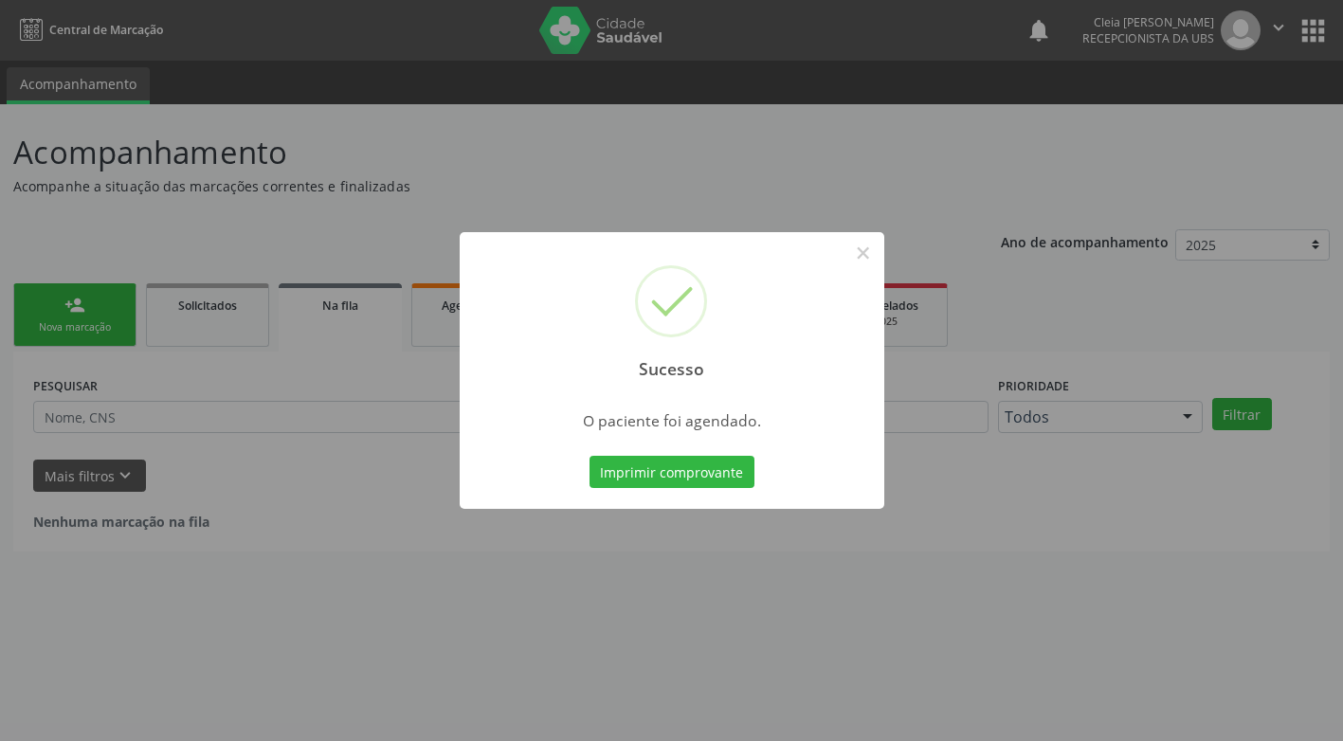
scroll to position [0, 0]
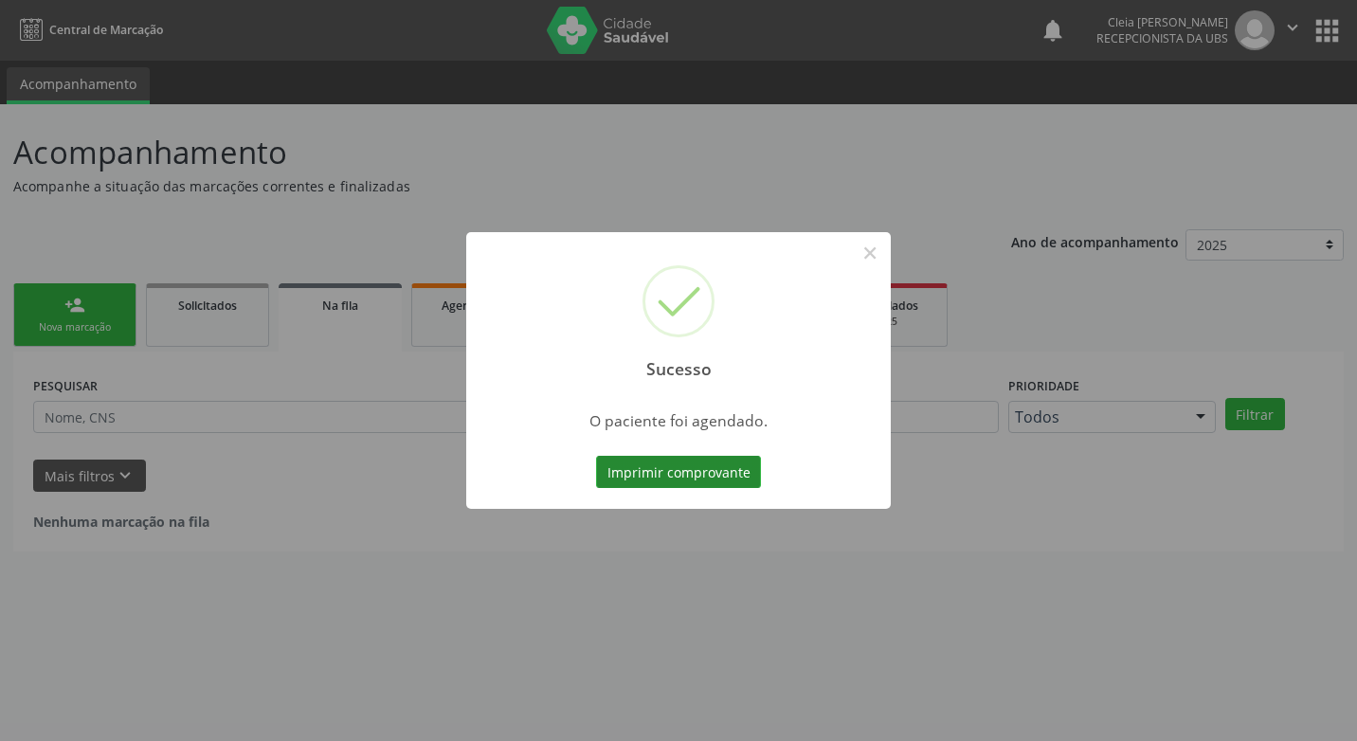
click at [727, 463] on button "Imprimir comprovante" at bounding box center [678, 472] width 165 height 32
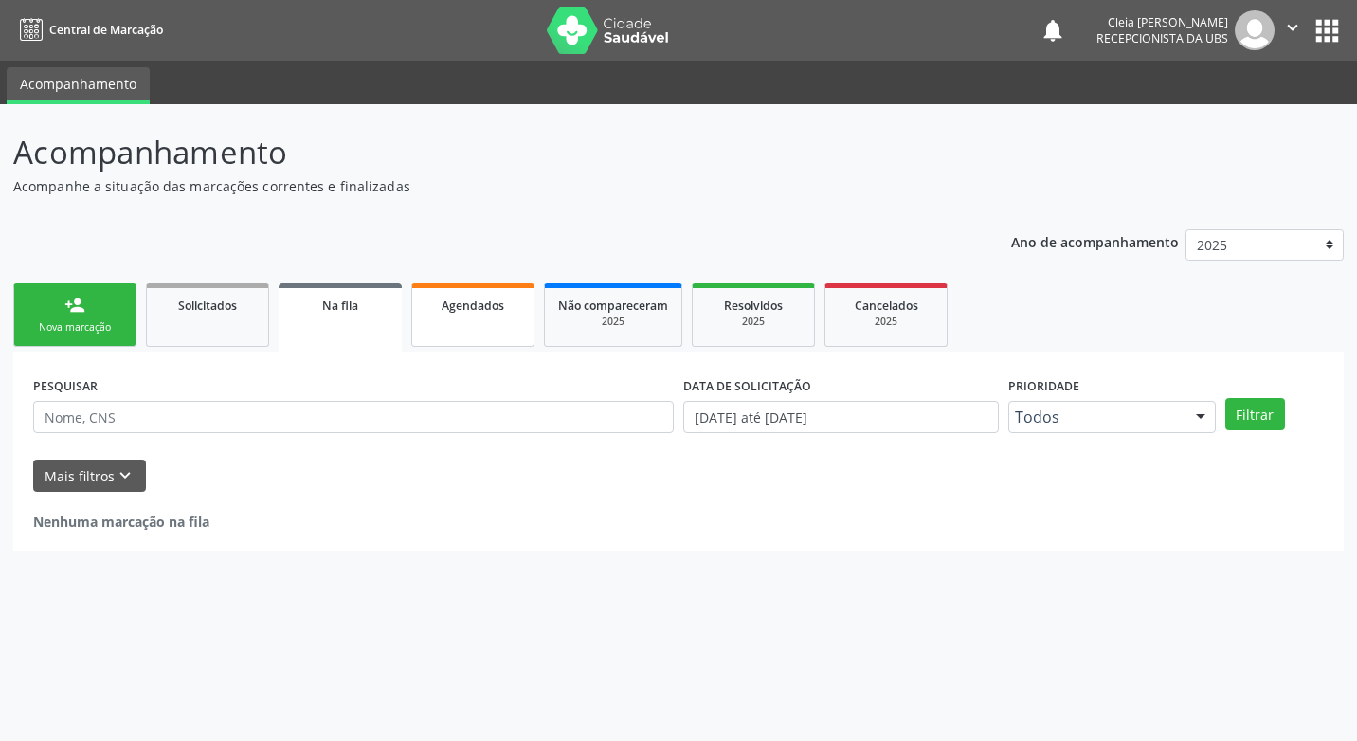
click at [434, 315] on link "Agendados" at bounding box center [472, 315] width 123 height 64
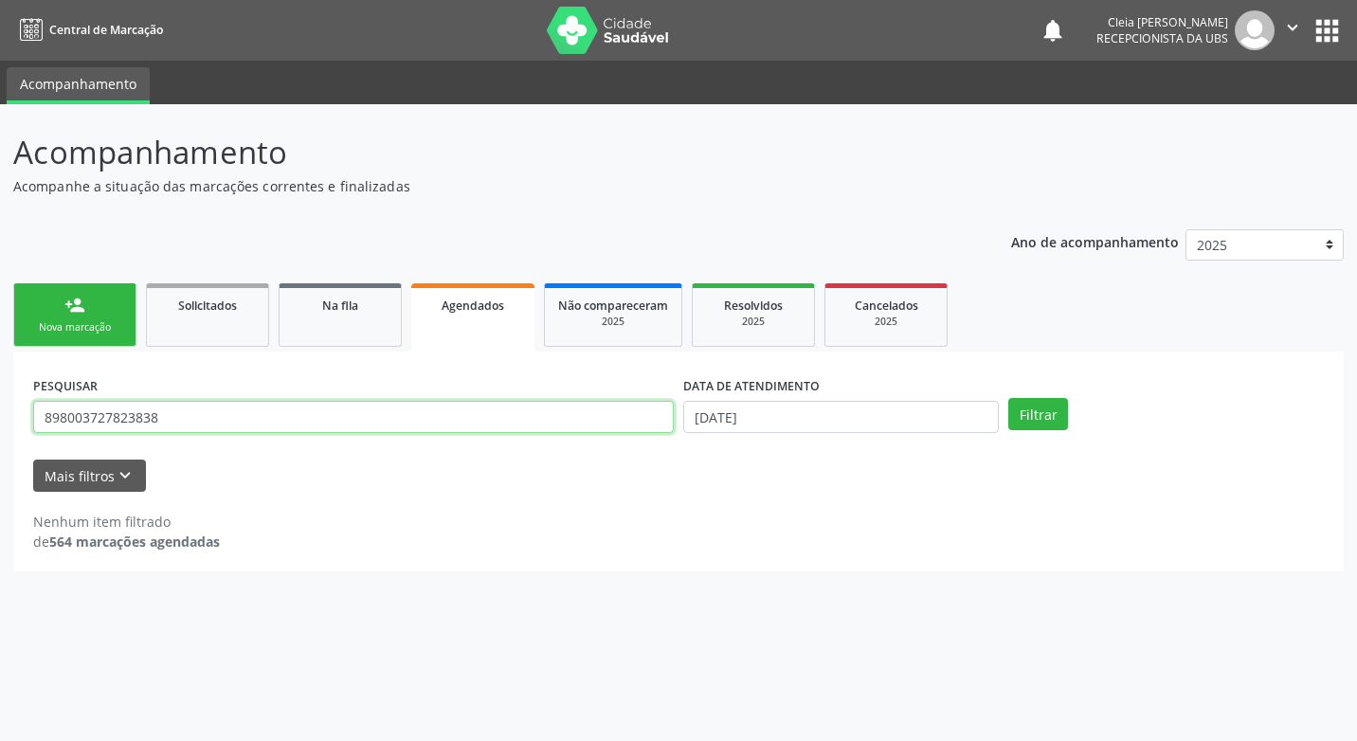
drag, startPoint x: 162, startPoint y: 418, endPoint x: -4, endPoint y: 464, distance: 172.0
click at [0, 464] on html "Central de Marcação notifications [PERSON_NAME] Recepcionista da UBS  Configur…" at bounding box center [678, 370] width 1357 height 741
type input "702604287214744"
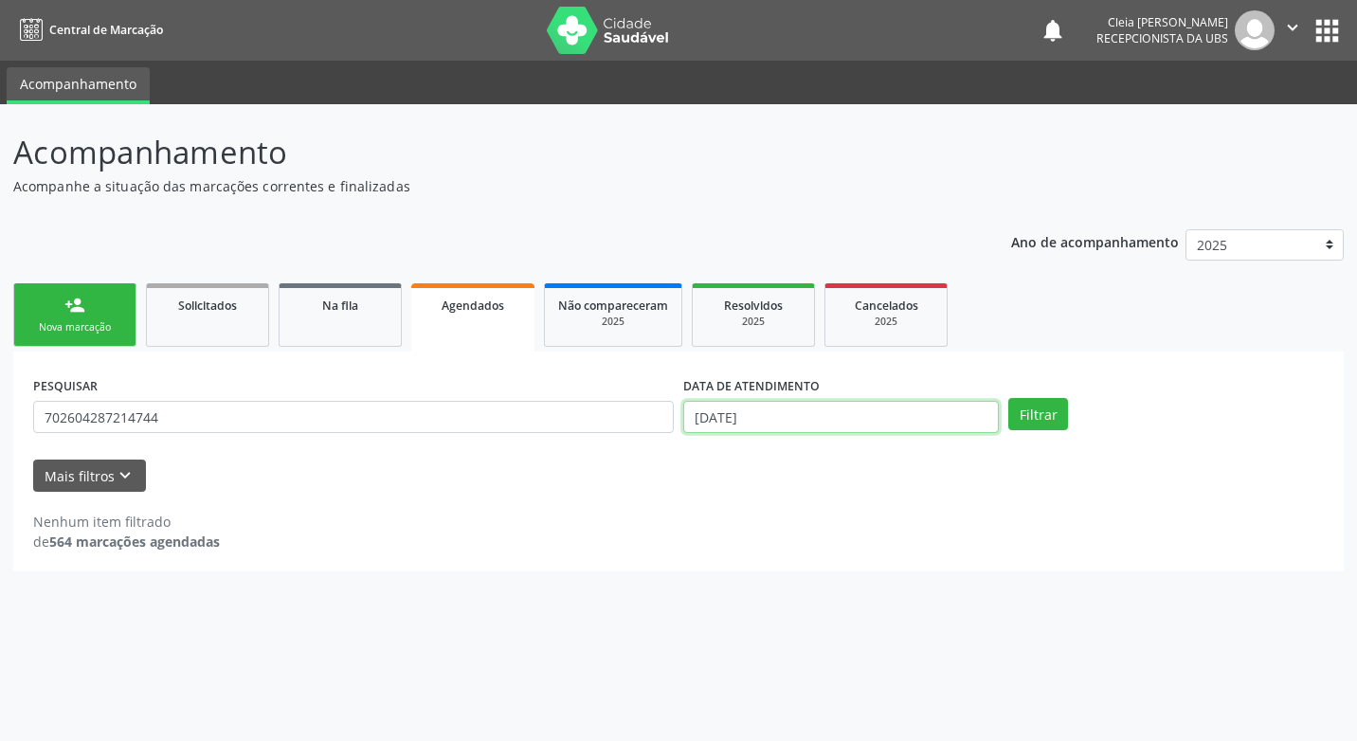
click at [952, 414] on input "[DATE]" at bounding box center [841, 417] width 316 height 32
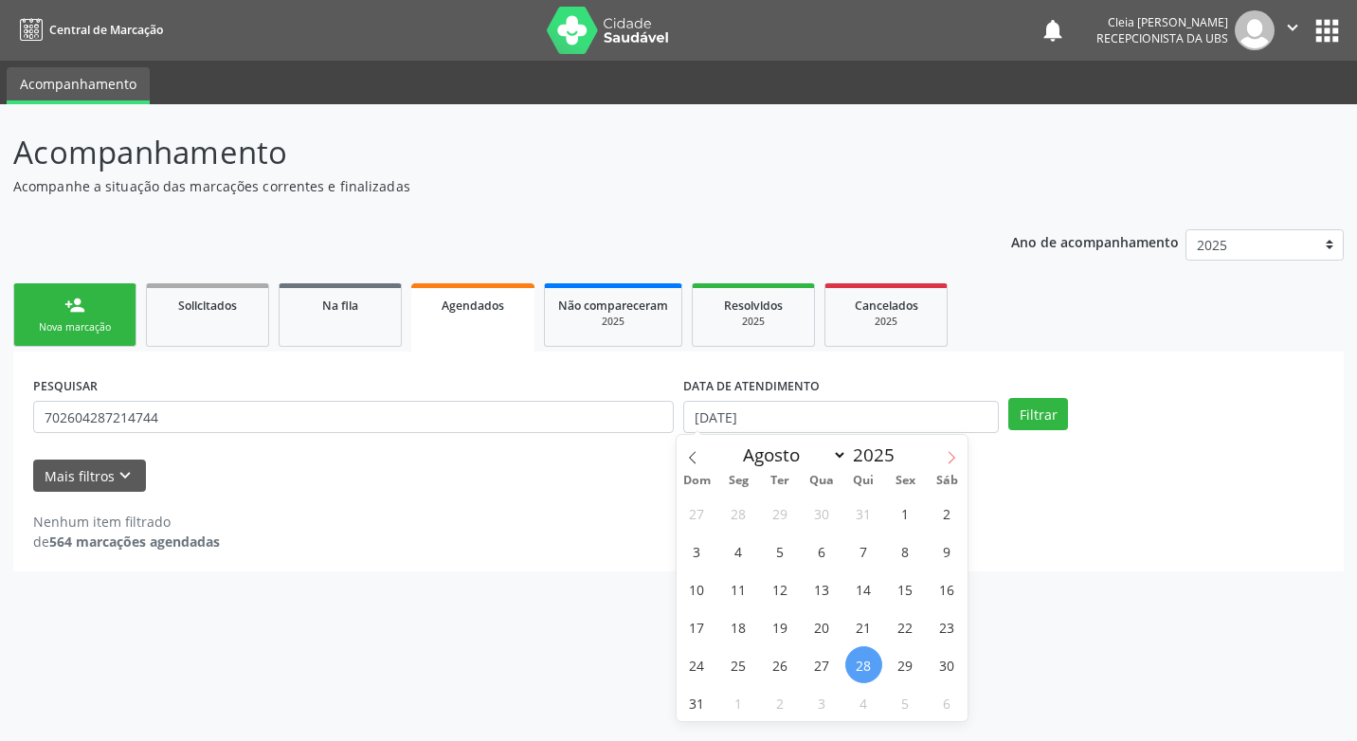
click at [948, 461] on icon at bounding box center [951, 457] width 13 height 13
select select "8"
click at [774, 556] on span "9" at bounding box center [780, 551] width 37 height 37
type input "[DATE]"
click at [774, 556] on span "9" at bounding box center [780, 551] width 37 height 37
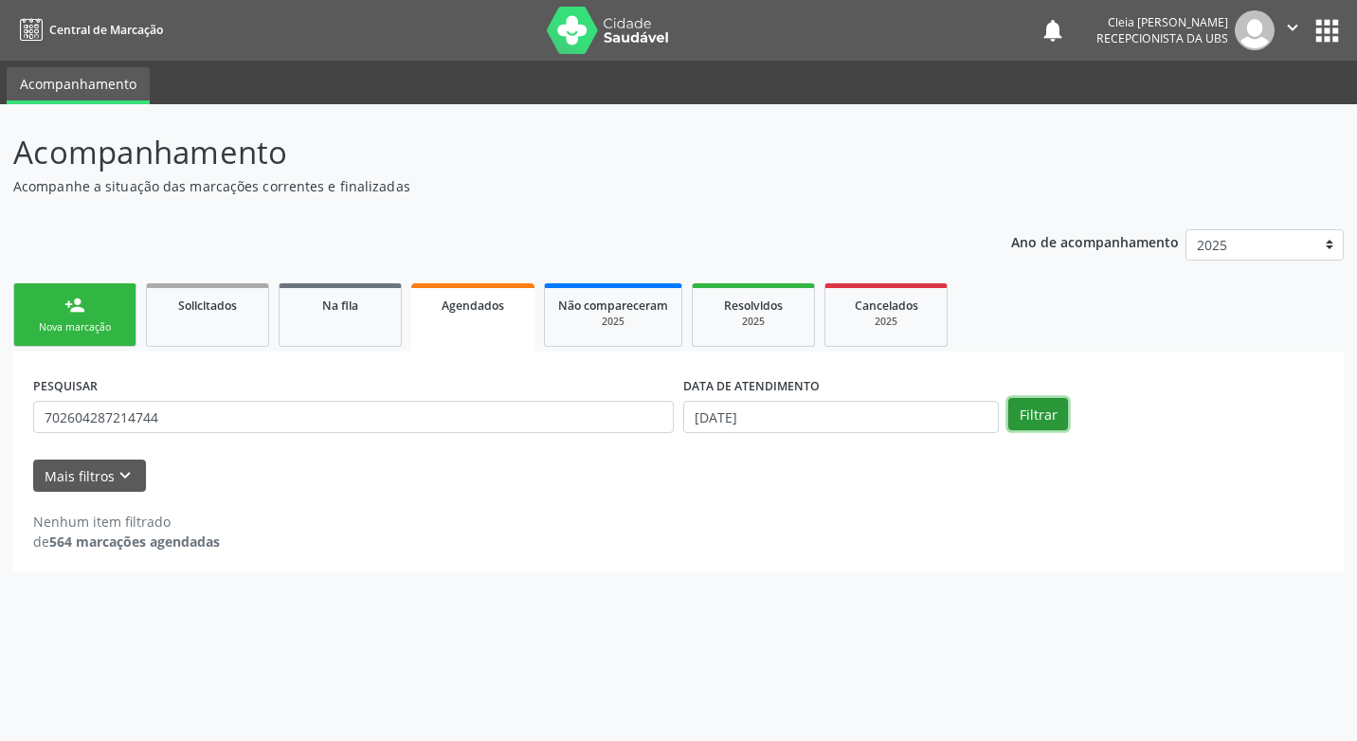
click at [1047, 420] on button "Filtrar" at bounding box center [1039, 414] width 60 height 32
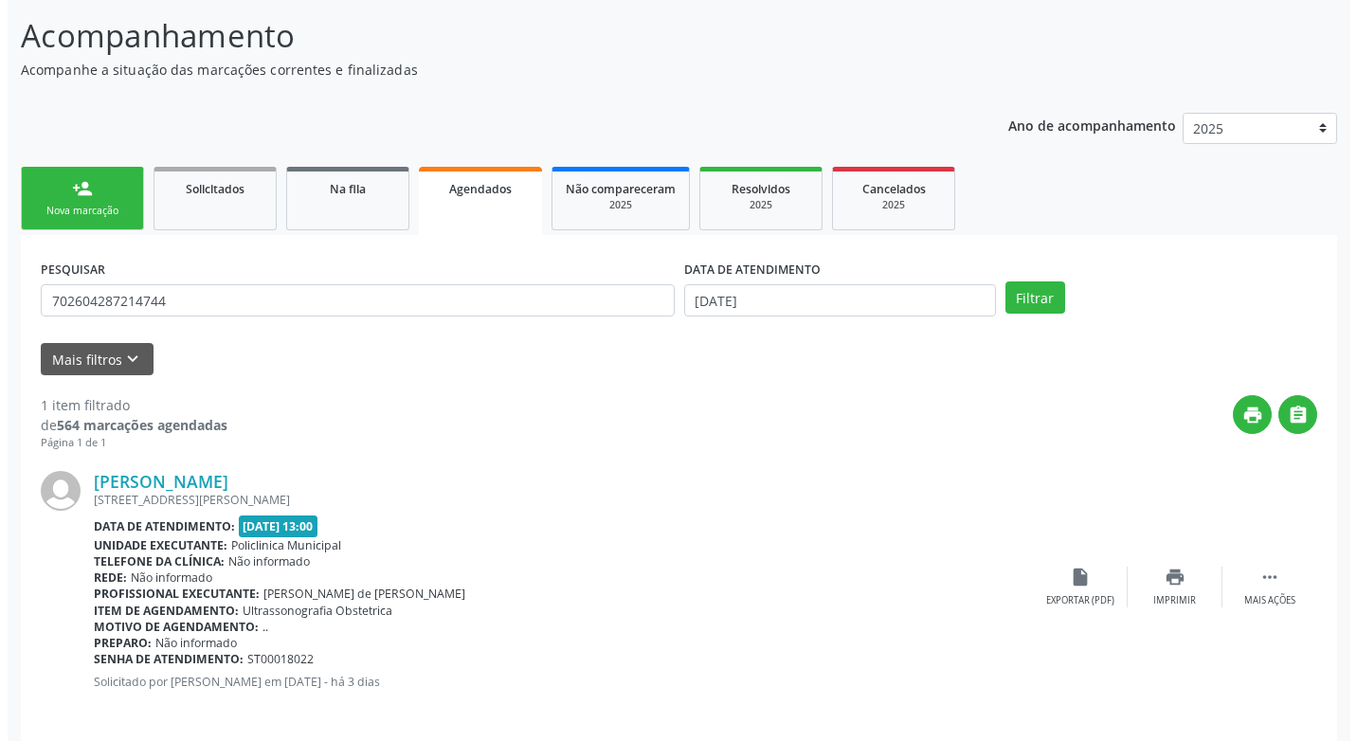
scroll to position [132, 0]
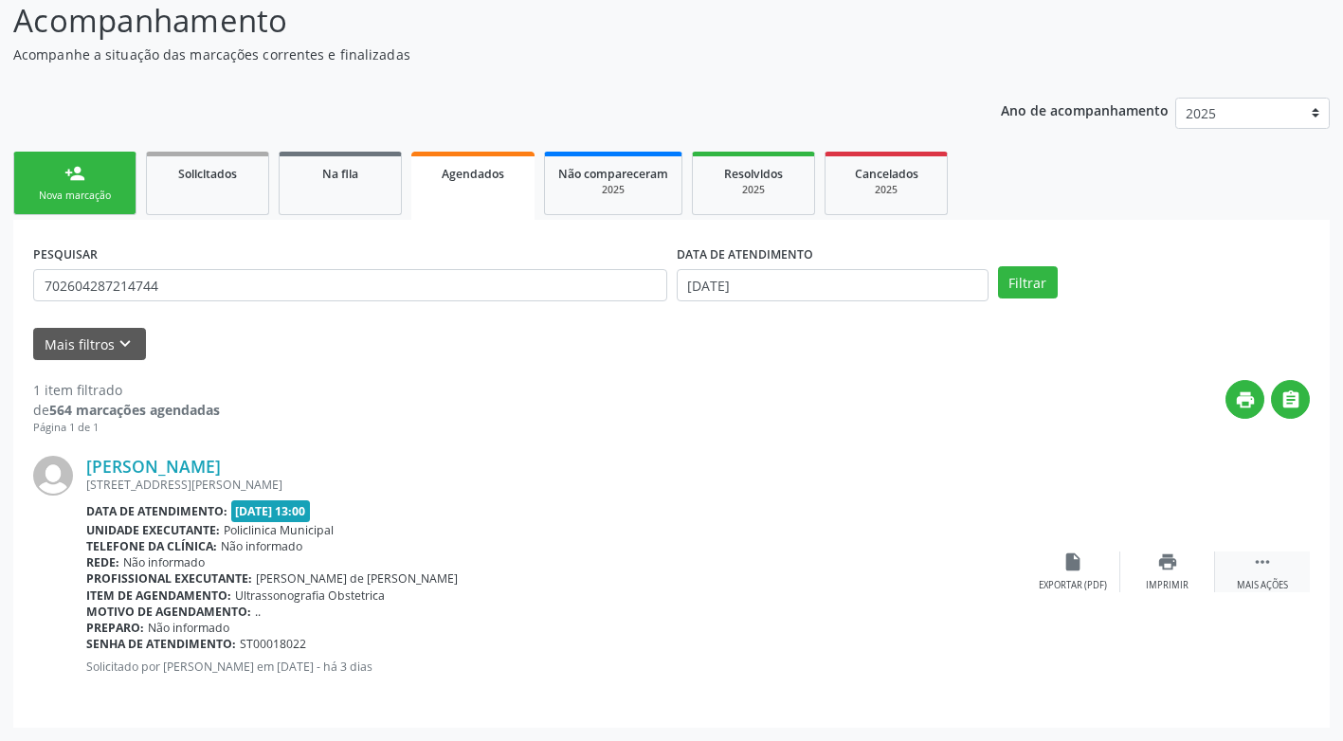
click at [1256, 576] on div " Mais ações" at bounding box center [1262, 572] width 95 height 41
click at [1060, 585] on div "Cancelar" at bounding box center [1072, 585] width 45 height 13
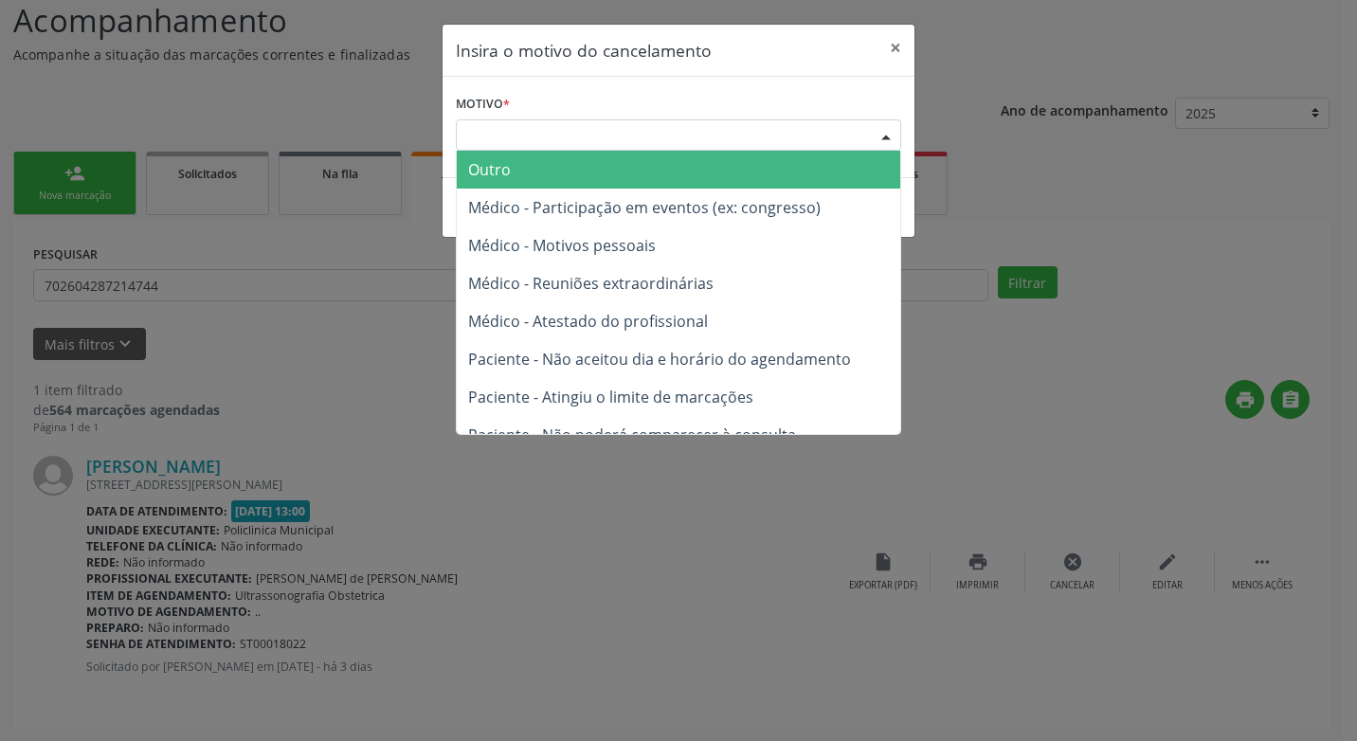
click at [727, 140] on div "Escolha o motivo" at bounding box center [679, 135] width 446 height 32
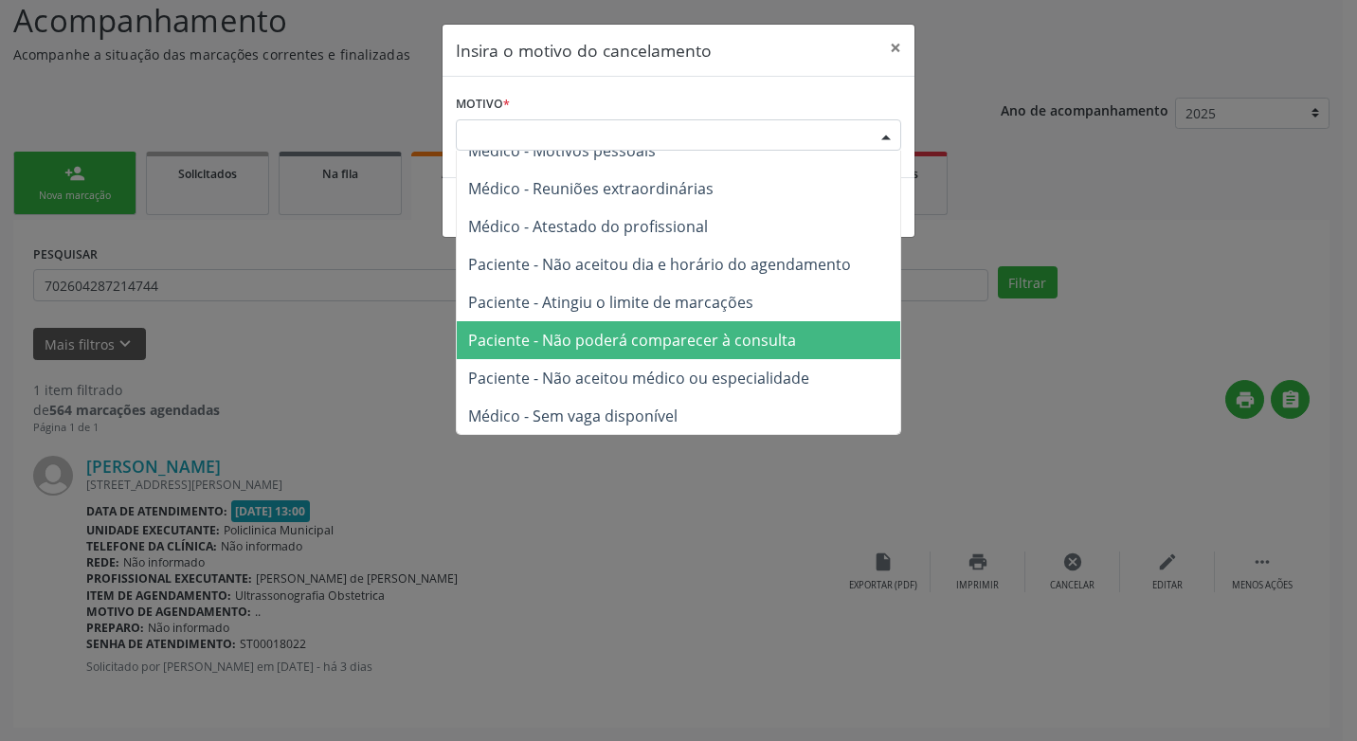
scroll to position [96, 0]
click at [719, 347] on span "Paciente - Não poderá comparecer à consulta" at bounding box center [632, 339] width 328 height 21
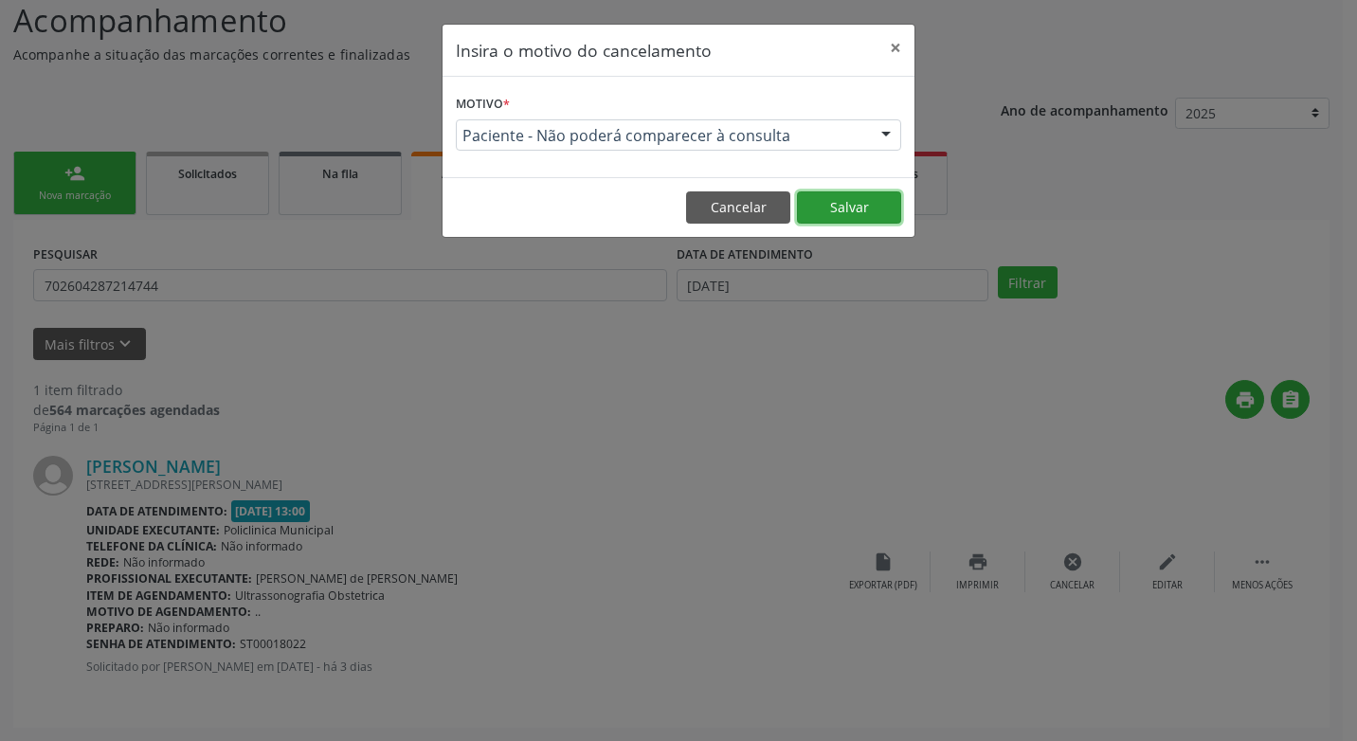
click at [879, 209] on button "Salvar" at bounding box center [849, 207] width 104 height 32
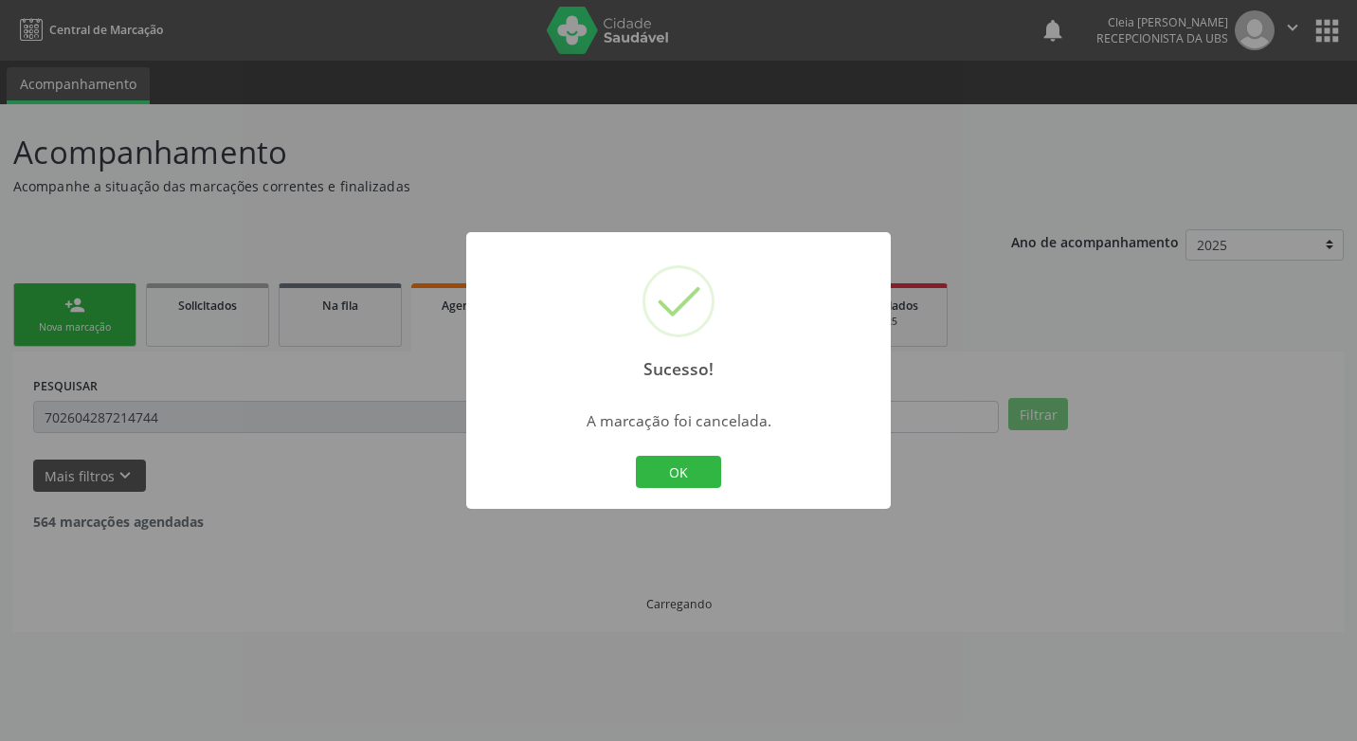
scroll to position [0, 0]
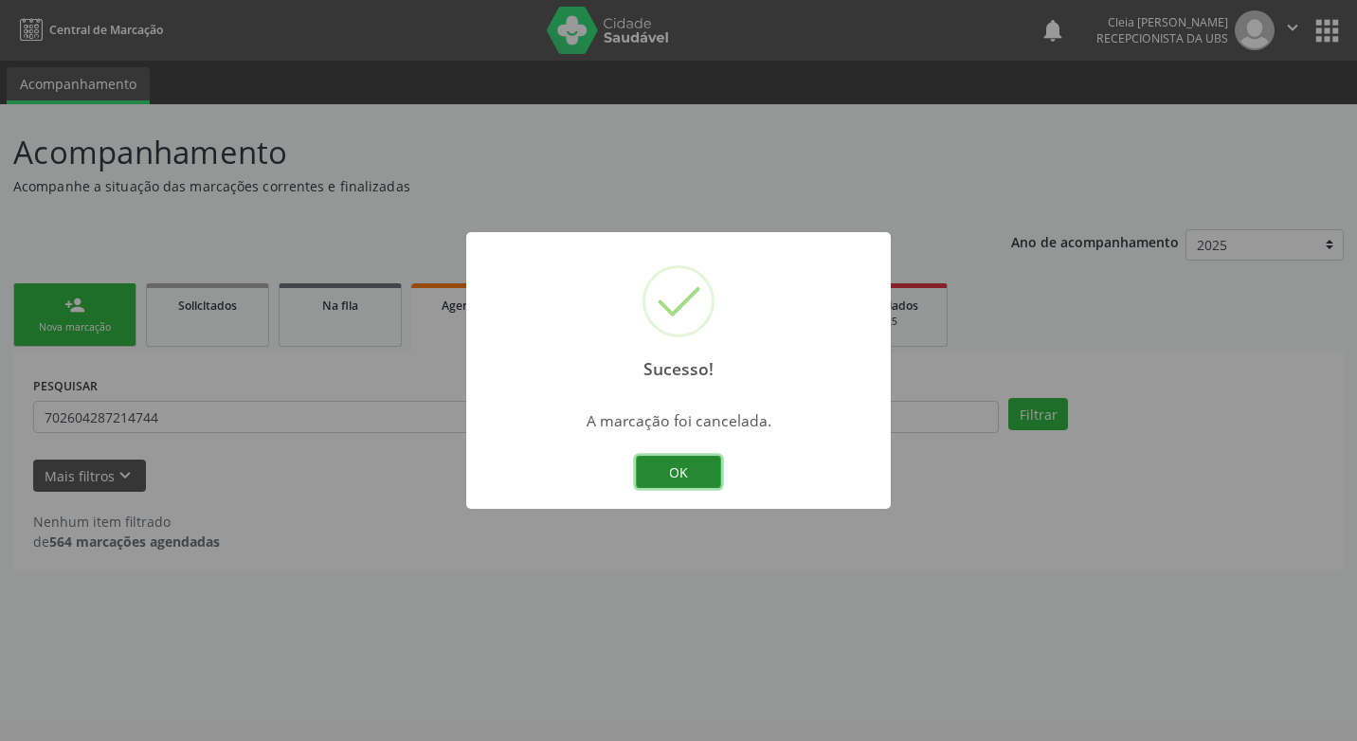
click at [690, 484] on button "OK" at bounding box center [678, 472] width 85 height 32
